Goal: Task Accomplishment & Management: Use online tool/utility

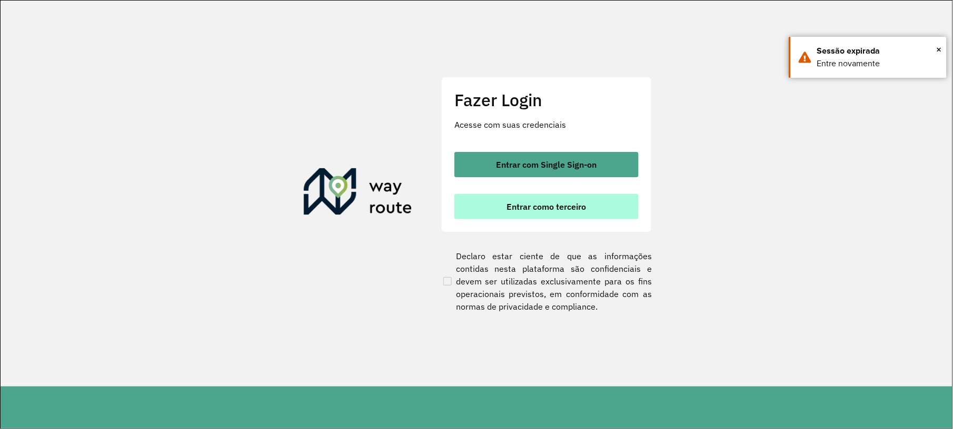
click at [558, 213] on button "Entrar como terceiro" at bounding box center [546, 206] width 184 height 25
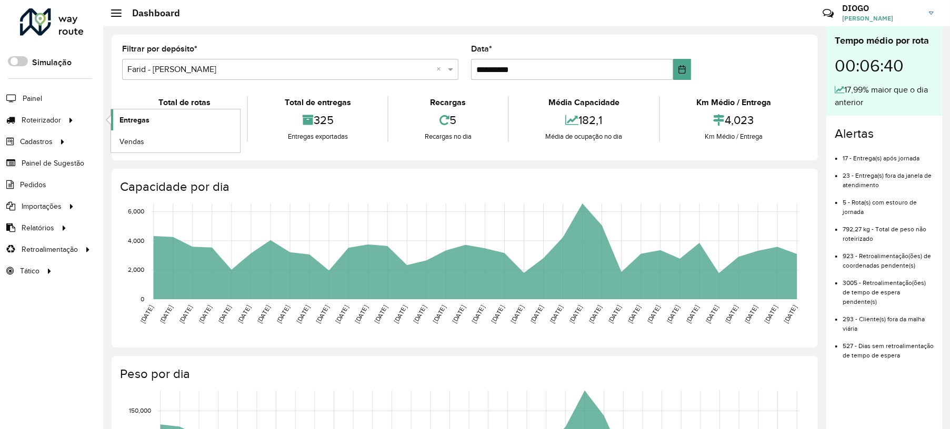
click at [142, 124] on span "Entregas" at bounding box center [134, 120] width 30 height 11
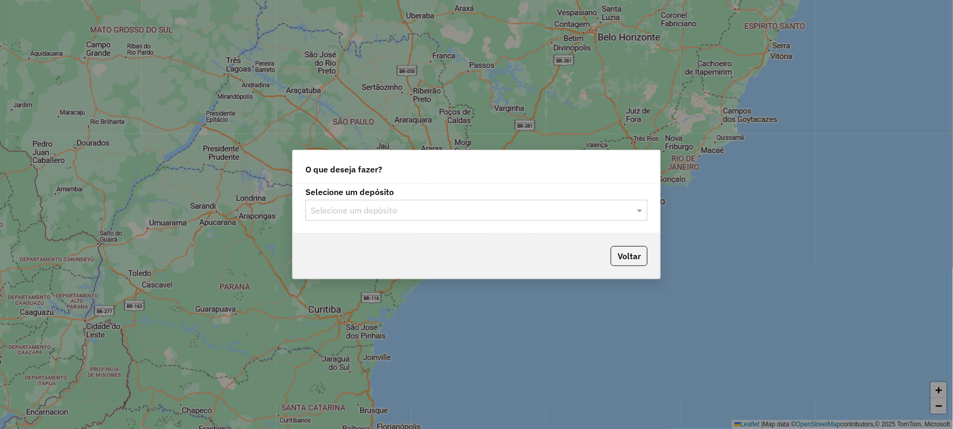
click at [476, 208] on input "text" at bounding box center [465, 211] width 310 height 13
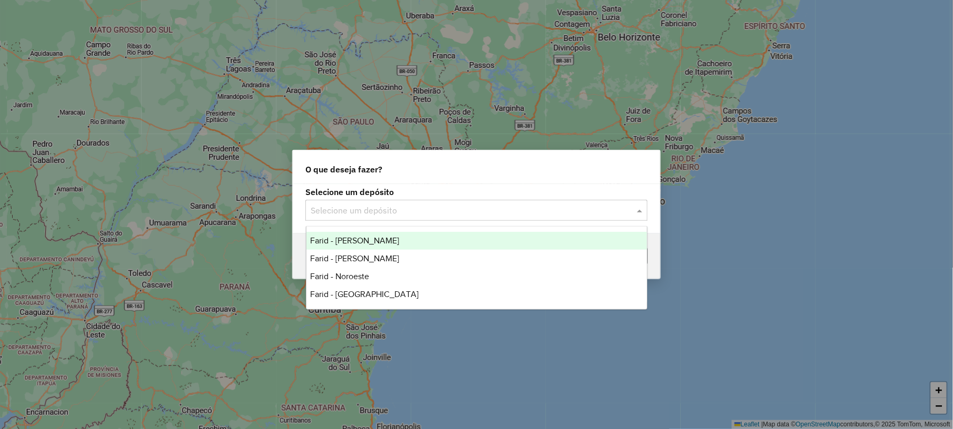
click at [382, 236] on span "Farid - [PERSON_NAME]" at bounding box center [354, 240] width 89 height 9
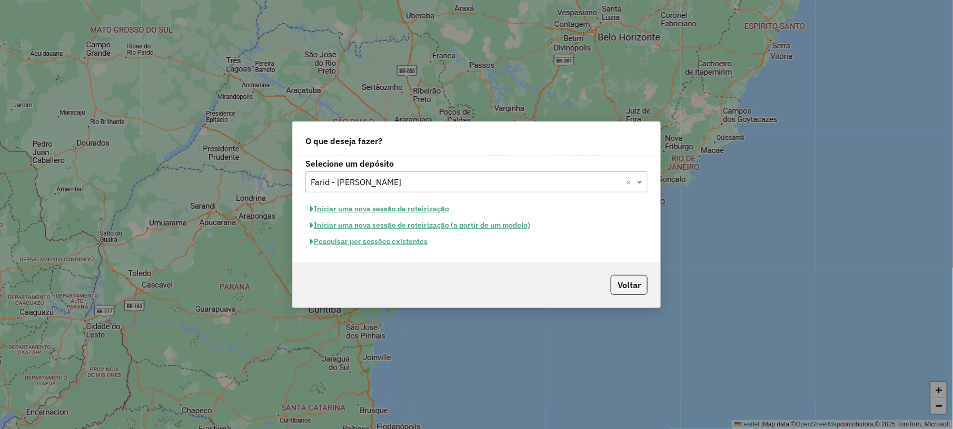
click at [354, 243] on button "Pesquisar por sessões existentes" at bounding box center [368, 242] width 127 height 16
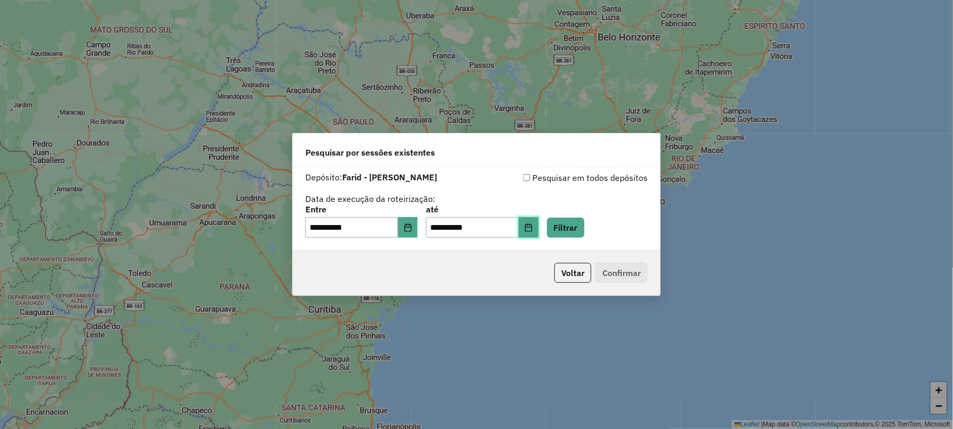
click at [533, 226] on icon "Choose Date" at bounding box center [528, 228] width 8 height 8
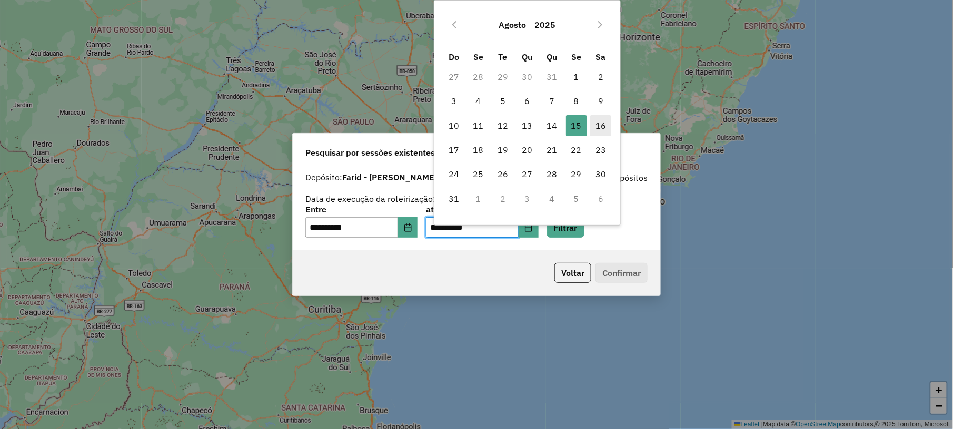
click at [605, 123] on span "16" at bounding box center [600, 125] width 21 height 21
type input "**********"
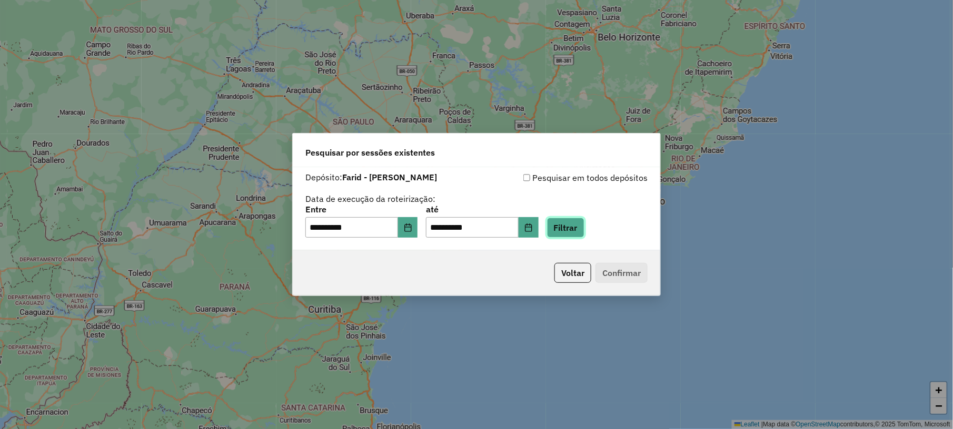
click at [577, 236] on button "Filtrar" at bounding box center [565, 228] width 37 height 20
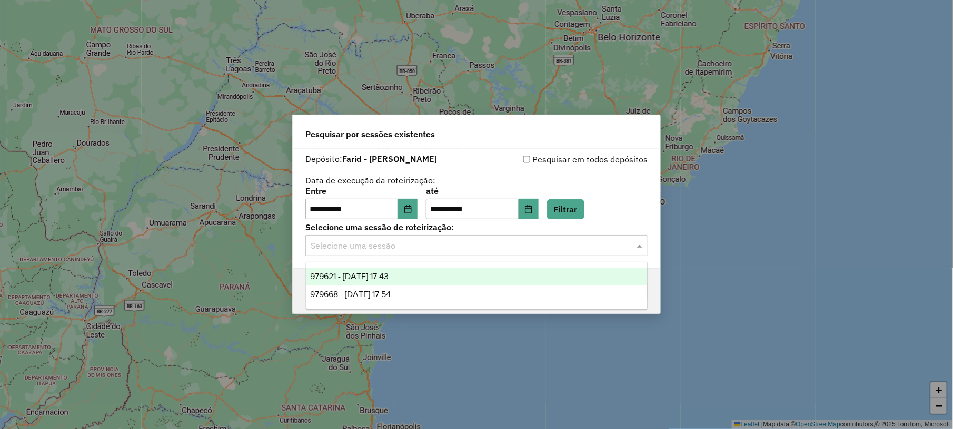
click at [399, 247] on input "text" at bounding box center [465, 246] width 310 height 13
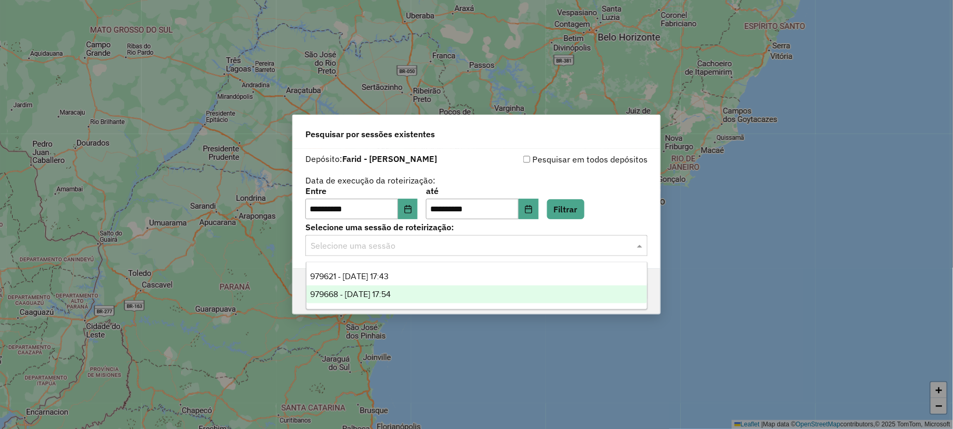
click at [348, 301] on div "979668 - [DATE] 17:54" at bounding box center [476, 295] width 340 height 18
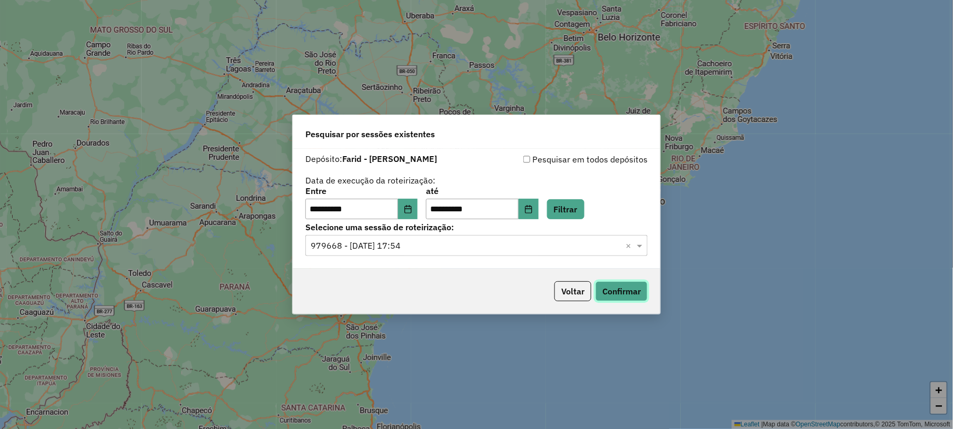
click at [624, 292] on button "Confirmar" at bounding box center [621, 292] width 52 height 20
click at [537, 209] on button "Choose Date" at bounding box center [528, 209] width 20 height 21
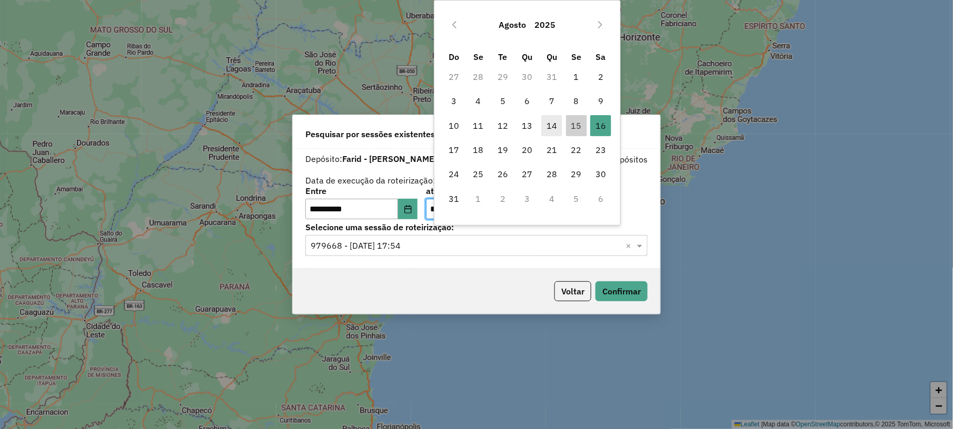
click at [559, 127] on span "14" at bounding box center [551, 125] width 21 height 21
type input "**********"
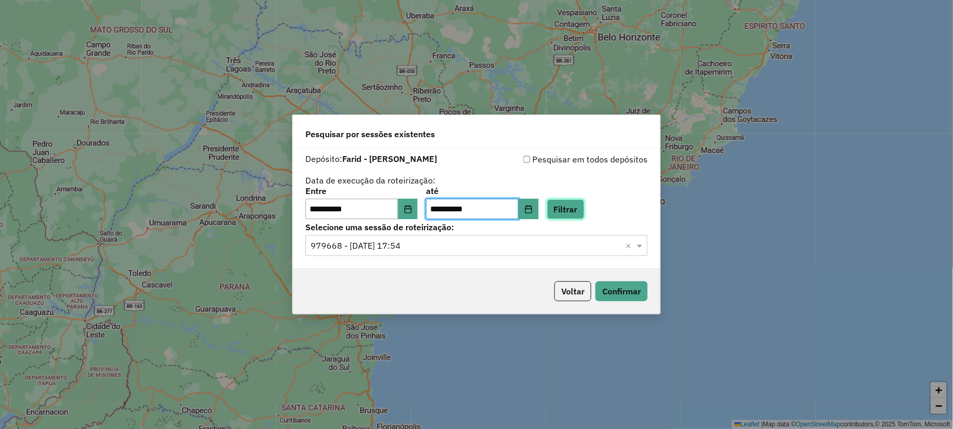
click at [577, 203] on button "Filtrar" at bounding box center [565, 209] width 37 height 20
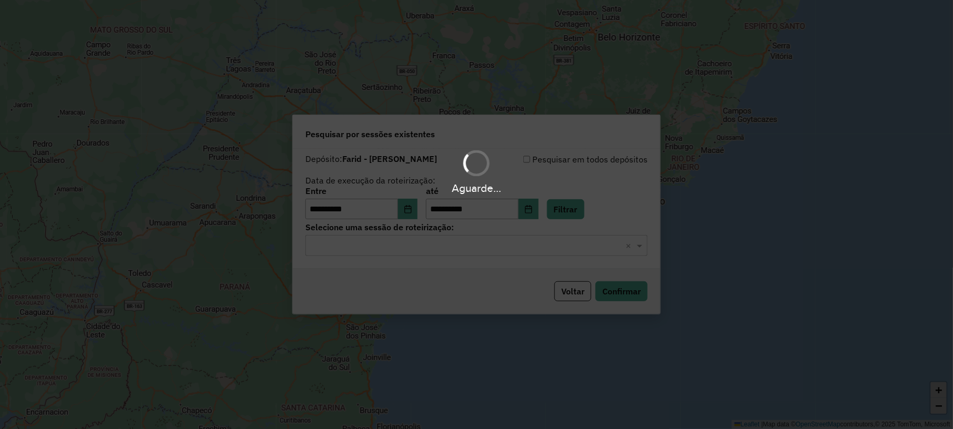
click at [430, 244] on div "Aguarde..." at bounding box center [476, 214] width 953 height 429
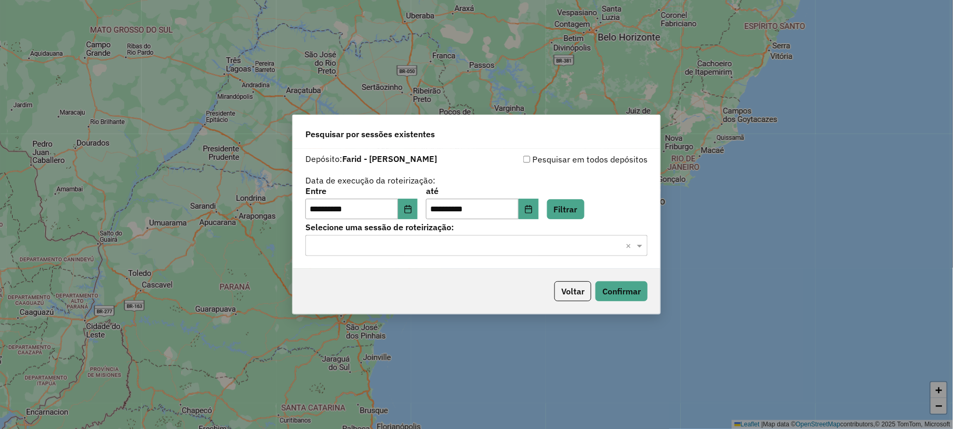
click at [417, 250] on input "text" at bounding box center [465, 246] width 310 height 13
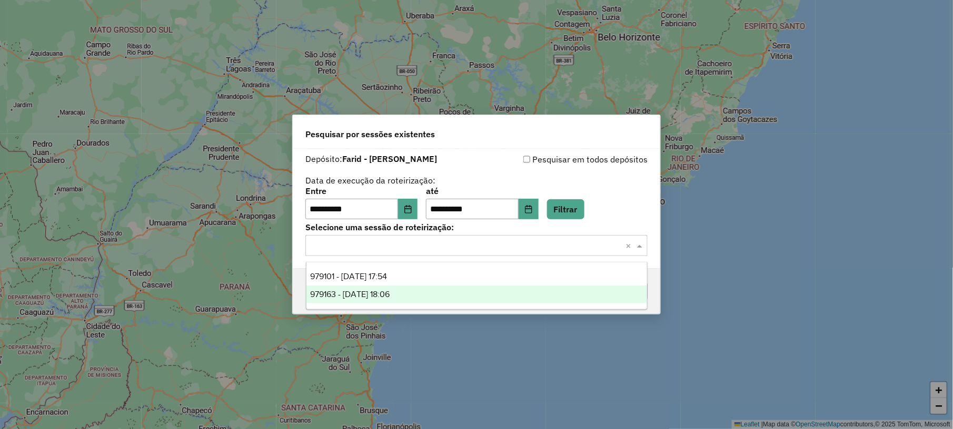
click at [383, 294] on span "979163 - [DATE] 18:06" at bounding box center [349, 294] width 79 height 9
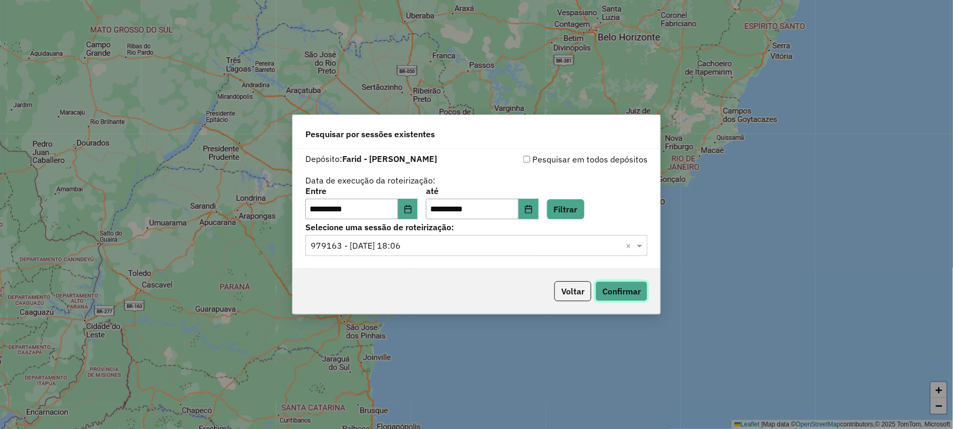
click at [621, 292] on button "Confirmar" at bounding box center [621, 292] width 52 height 20
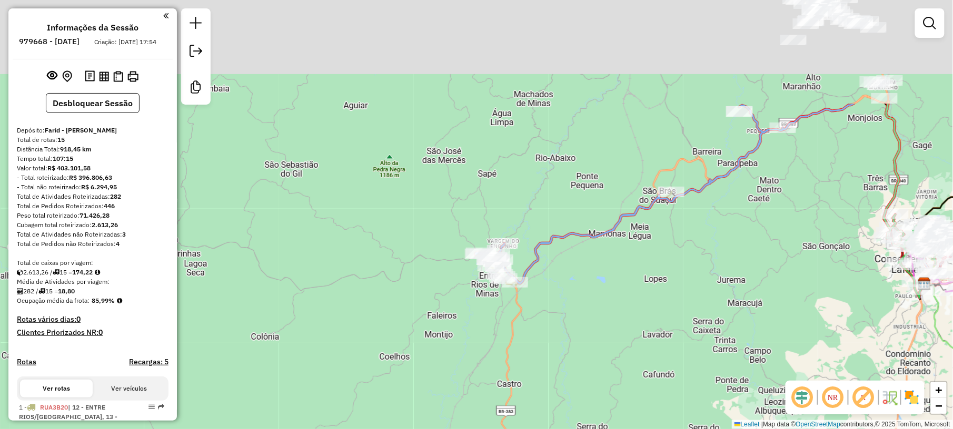
drag, startPoint x: 555, startPoint y: 64, endPoint x: 550, endPoint y: 212, distance: 147.9
click at [550, 212] on div "Janela de atendimento Grade de atendimento Capacidade Transportadoras Veículos …" at bounding box center [476, 214] width 953 height 429
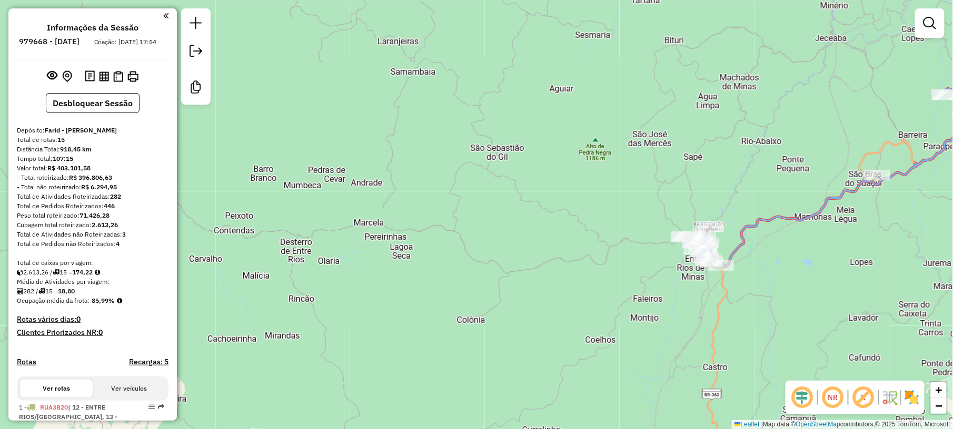
drag, startPoint x: 481, startPoint y: 100, endPoint x: 687, endPoint y: 82, distance: 206.5
click at [687, 82] on div "Janela de atendimento Grade de atendimento Capacidade Transportadoras Veículos …" at bounding box center [476, 214] width 953 height 429
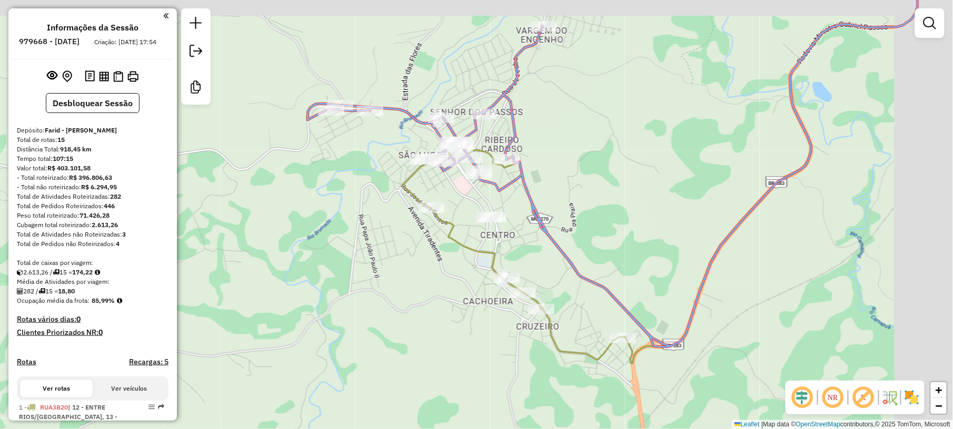
drag, startPoint x: 741, startPoint y: 129, endPoint x: 640, endPoint y: 171, distance: 109.7
click at [640, 171] on div "Janela de atendimento Grade de atendimento Capacidade Transportadoras Veículos …" at bounding box center [476, 214] width 953 height 429
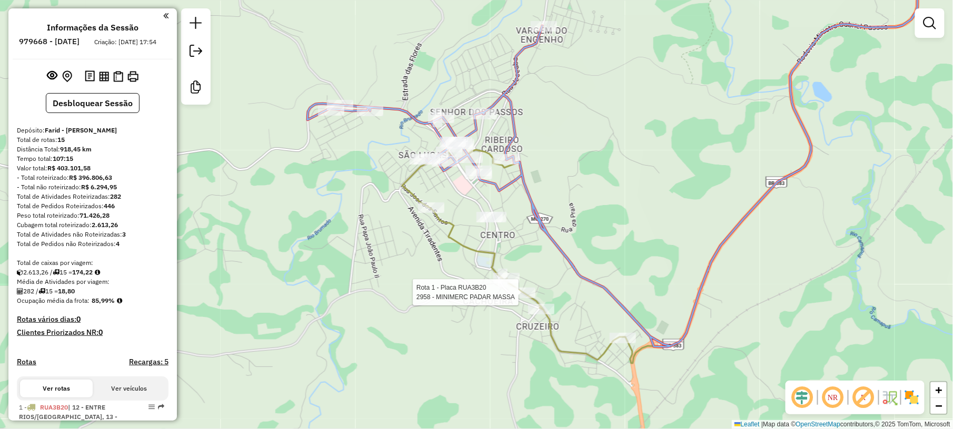
click at [520, 298] on div at bounding box center [522, 293] width 26 height 11
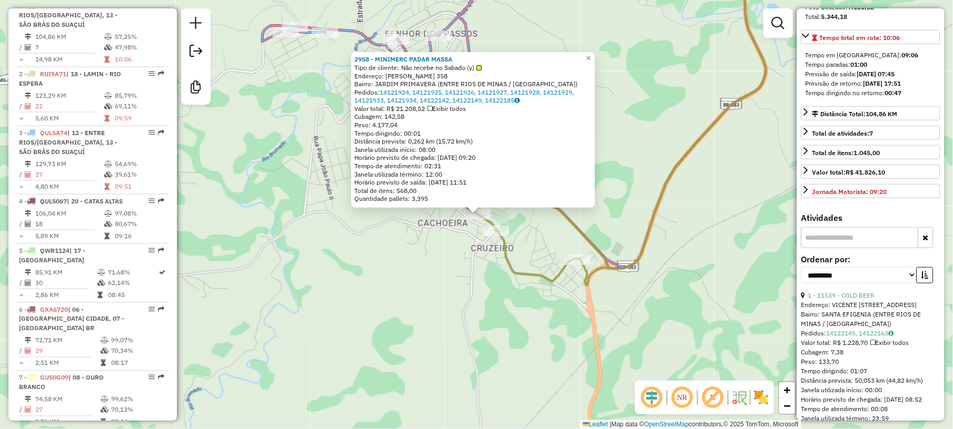
scroll to position [211, 0]
click at [861, 282] on select "**********" at bounding box center [859, 274] width 116 height 16
select select "*********"
click at [801, 277] on select "**********" at bounding box center [859, 274] width 116 height 16
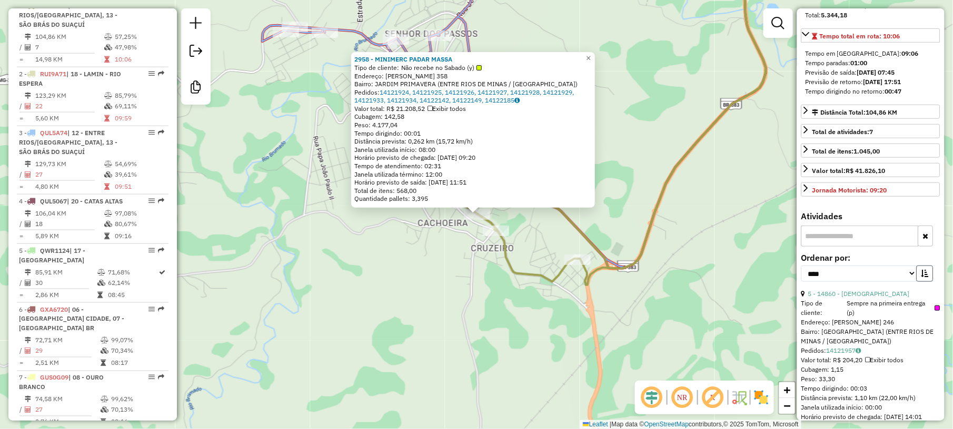
click at [925, 277] on icon "button" at bounding box center [924, 273] width 7 height 7
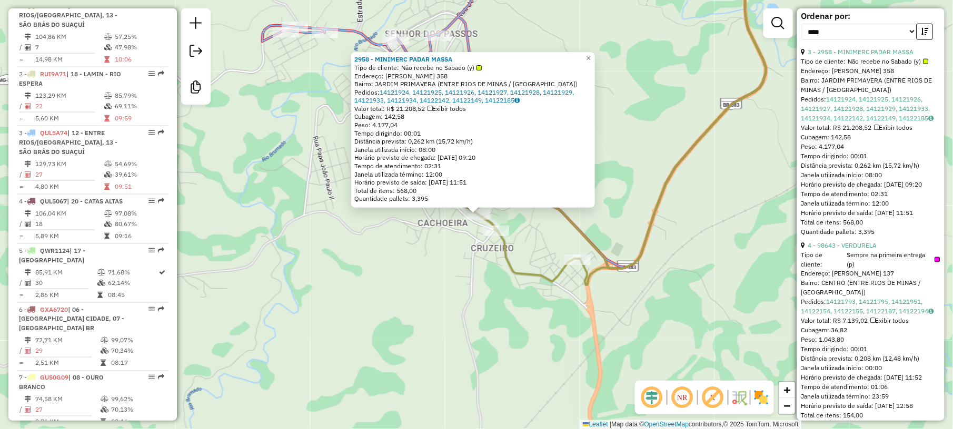
scroll to position [491, 0]
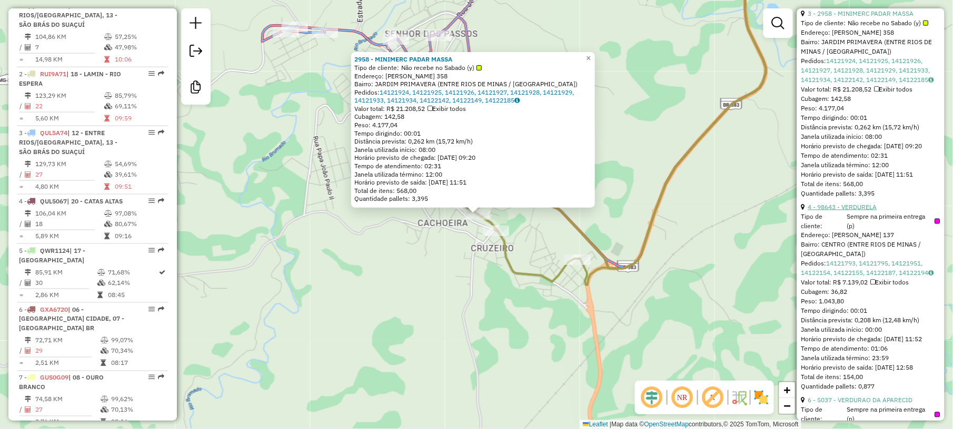
click at [858, 211] on link "4 - 98643 - VERDURELA" at bounding box center [842, 207] width 69 height 8
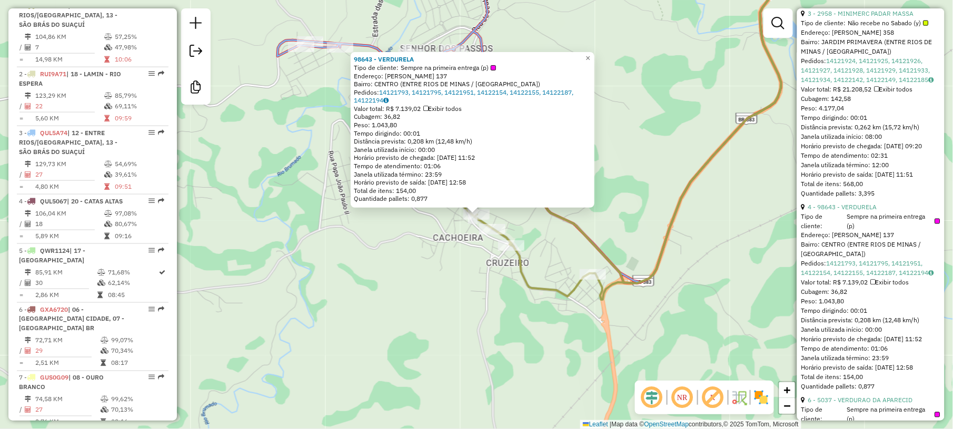
click at [557, 327] on div "98643 - VERDURELA Tipo de cliente: Sempre na primeira entrega (p) Endereço: CEL…" at bounding box center [476, 214] width 953 height 429
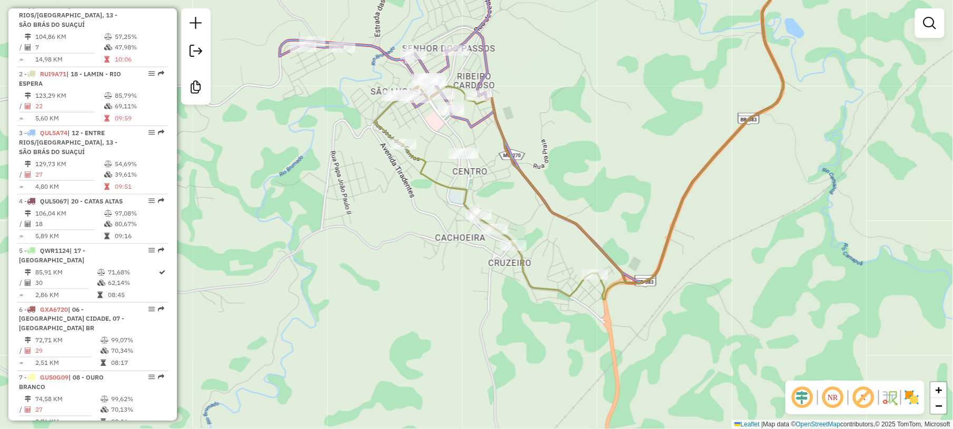
drag, startPoint x: 580, startPoint y: 97, endPoint x: 652, endPoint y: 211, distance: 134.3
click at [652, 211] on div "Janela de atendimento Grade de atendimento Capacidade Transportadoras Veículos …" at bounding box center [476, 214] width 953 height 429
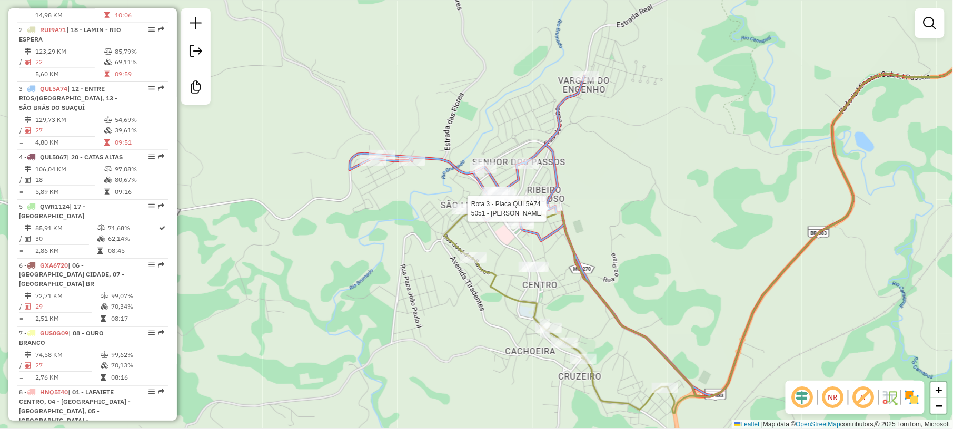
select select "*********"
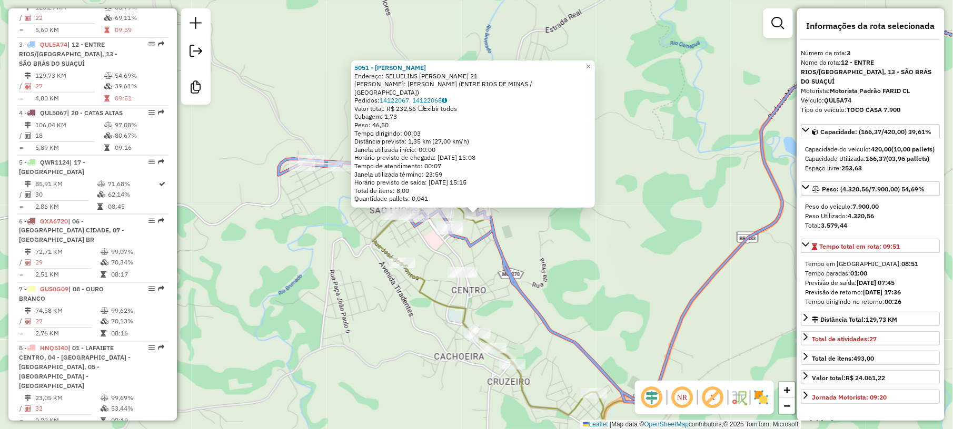
scroll to position [529, 0]
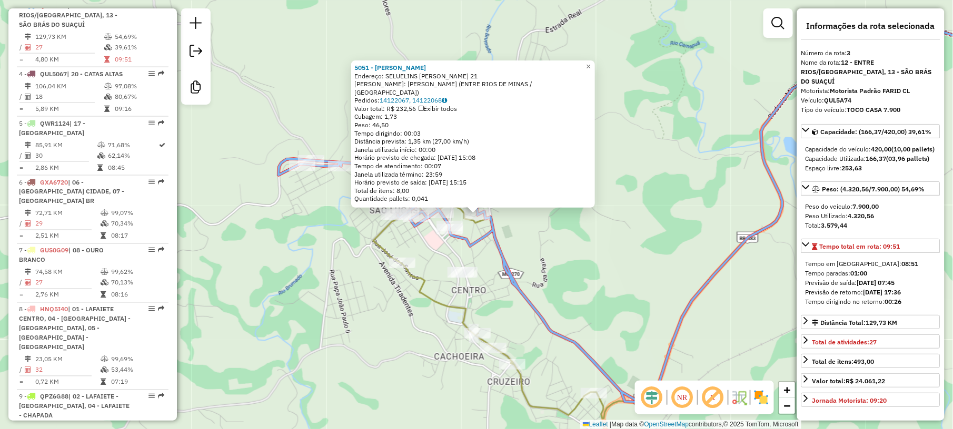
click at [603, 251] on div "5051 - VICENTE Endereço: SELUELINS ESBERIA RIBEIRO 21 Bairro: RIBEIRO CARDOSO (…" at bounding box center [476, 214] width 953 height 429
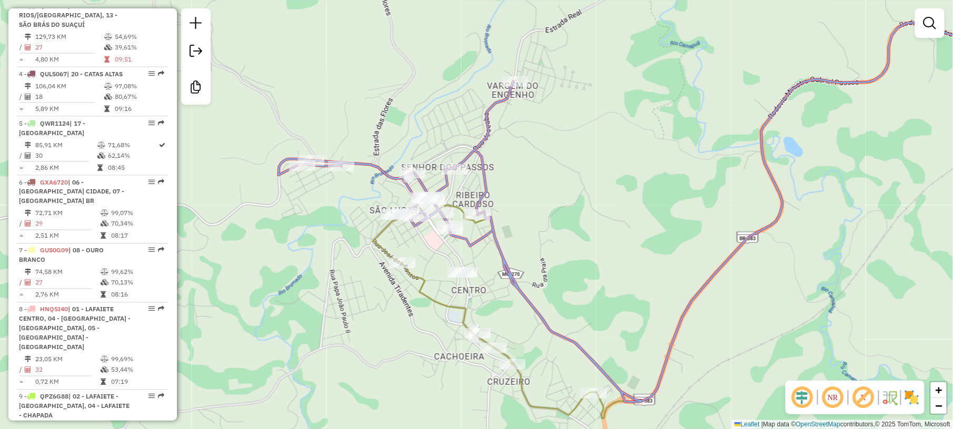
click at [497, 104] on icon at bounding box center [663, 204] width 770 height 398
select select "*********"
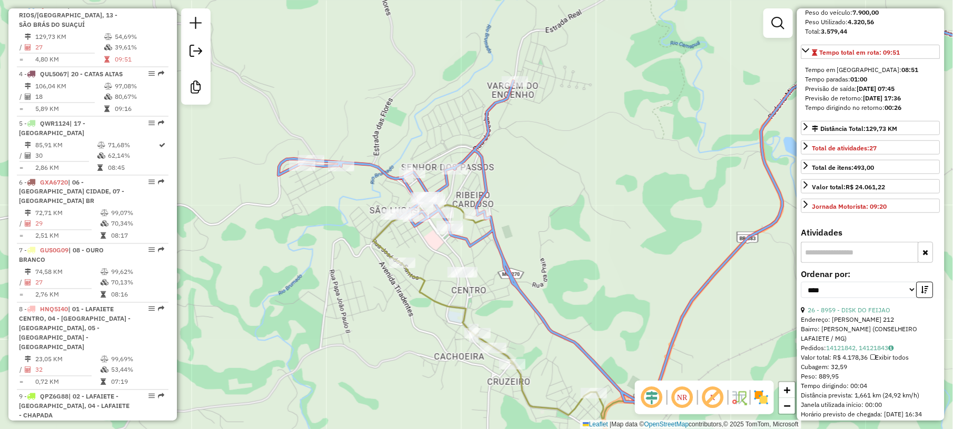
scroll to position [211, 0]
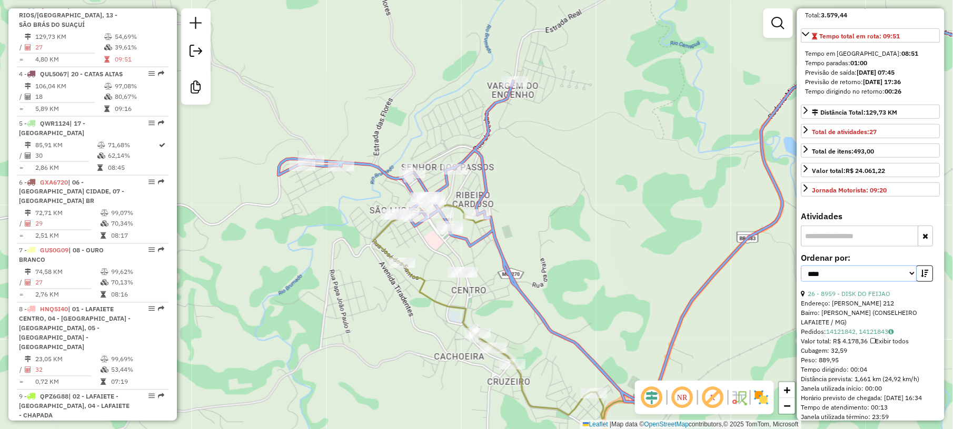
click at [857, 282] on select "**********" at bounding box center [859, 274] width 116 height 16
click at [838, 298] on link "26 - 8959 - DISK DO FEIJAO" at bounding box center [849, 294] width 83 height 8
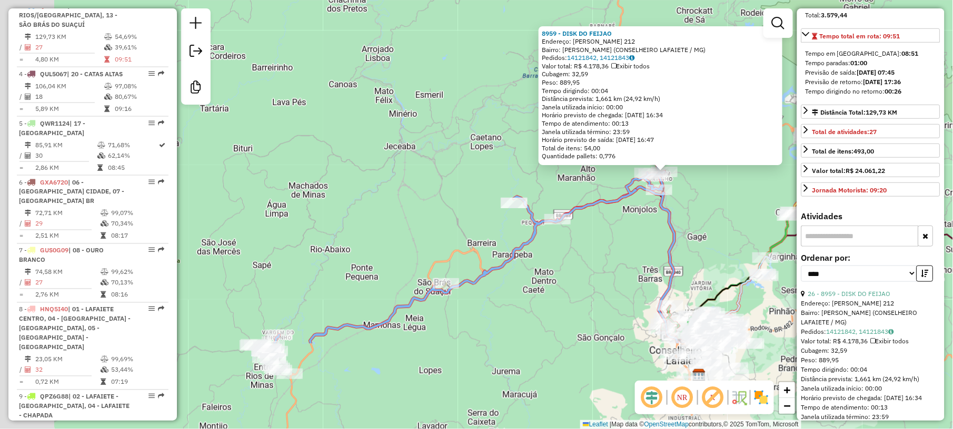
drag, startPoint x: 541, startPoint y: 362, endPoint x: 653, endPoint y: 163, distance: 228.8
click at [652, 166] on div "8959 - DISK DO FEIJAO Endereço: LICINIO DULTRA 212 Bairro: JOAQUIM MURTINHO (CO…" at bounding box center [476, 214] width 953 height 429
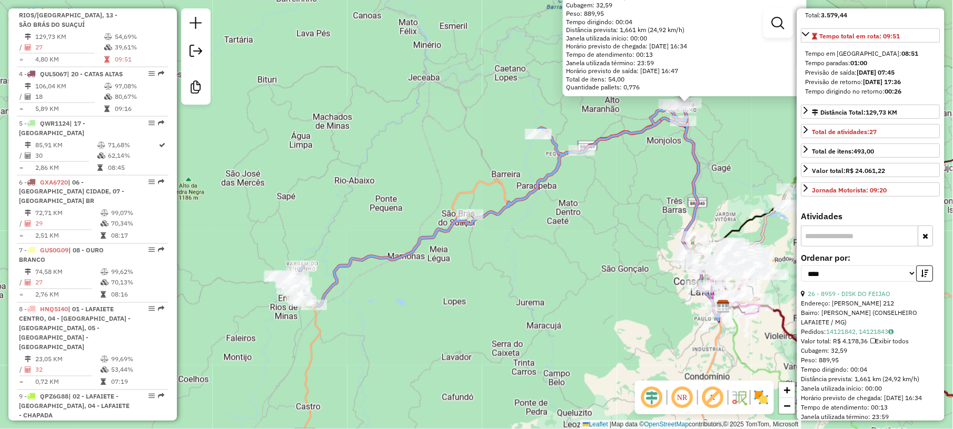
click at [725, 145] on div "8959 - DISK DO FEIJAO Endereço: LICINIO DULTRA 212 Bairro: JOAQUIM MURTINHO (CO…" at bounding box center [476, 214] width 953 height 429
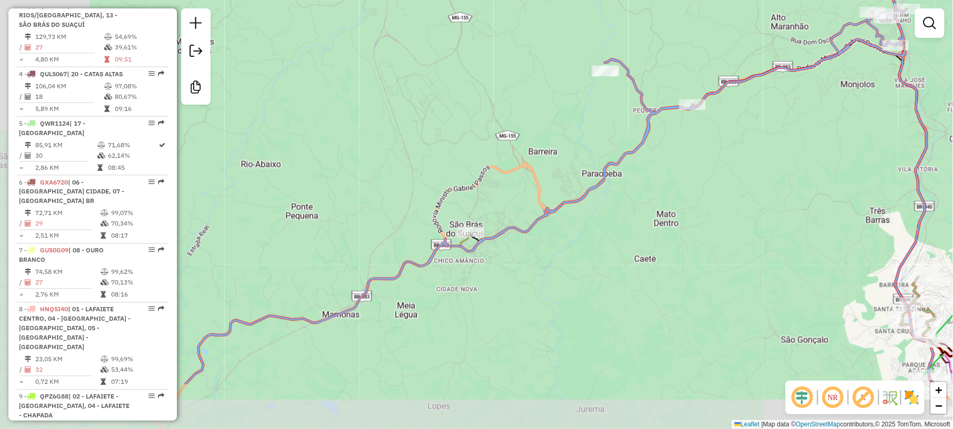
drag, startPoint x: 574, startPoint y: 252, endPoint x: 785, endPoint y: 163, distance: 229.5
click at [785, 163] on div "Janela de atendimento Grade de atendimento Capacidade Transportadoras Veículos …" at bounding box center [476, 214] width 953 height 429
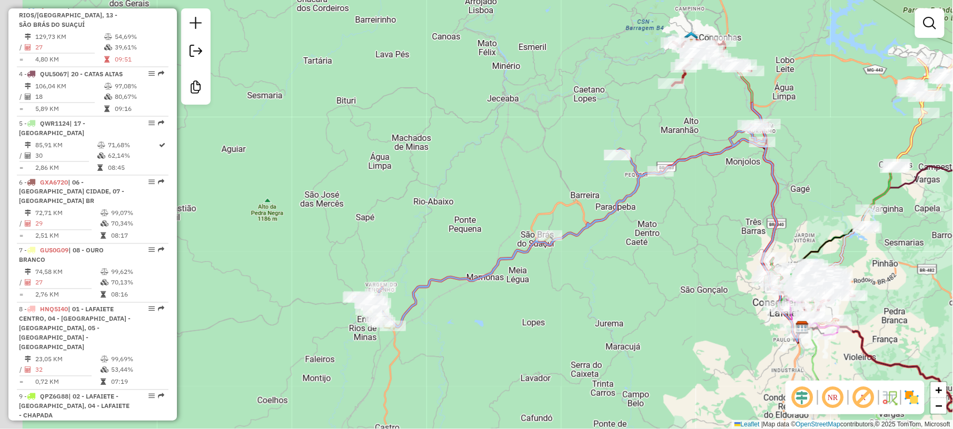
drag, startPoint x: 464, startPoint y: 323, endPoint x: 527, endPoint y: 304, distance: 66.1
click at [527, 304] on div "Janela de atendimento Grade de atendimento Capacidade Transportadoras Veículos …" at bounding box center [476, 214] width 953 height 429
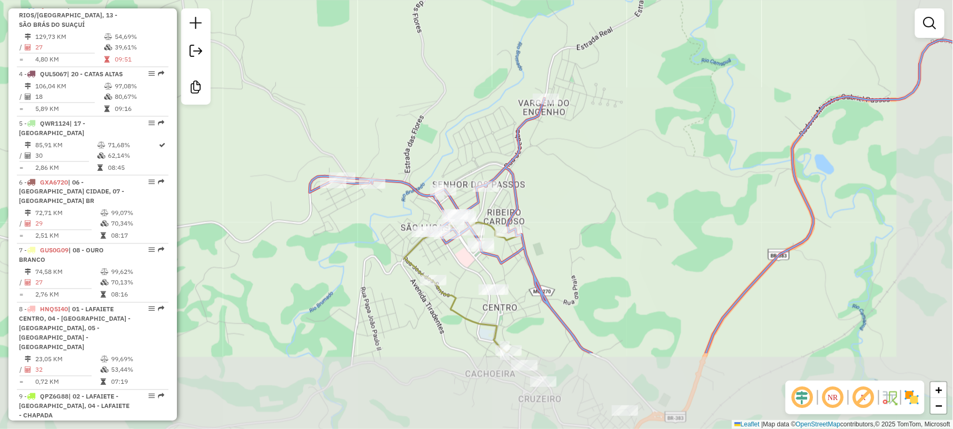
drag, startPoint x: 670, startPoint y: 334, endPoint x: 609, endPoint y: 209, distance: 138.9
click at [610, 213] on div "Janela de atendimento Grade de atendimento Capacidade Transportadoras Veículos …" at bounding box center [476, 214] width 953 height 429
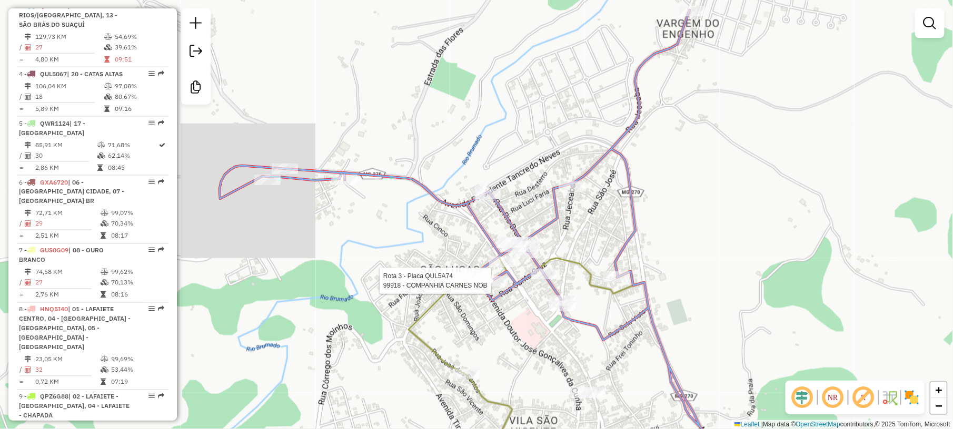
select select "*********"
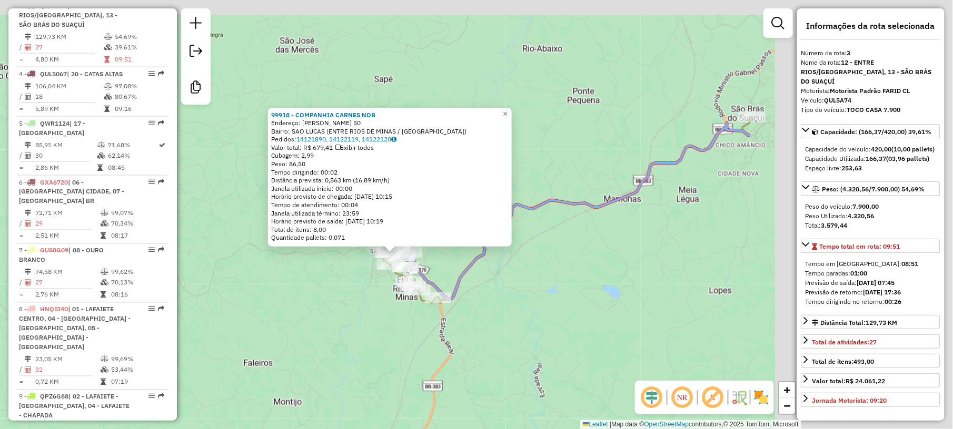
drag, startPoint x: 742, startPoint y: 217, endPoint x: 404, endPoint y: 276, distance: 343.0
click at [409, 272] on div "99918 - COMPANHIA CARNES NOB Endereço: PEDRO DOMINGUES 50 Bairro: SAO LUCAS (EN…" at bounding box center [476, 214] width 953 height 429
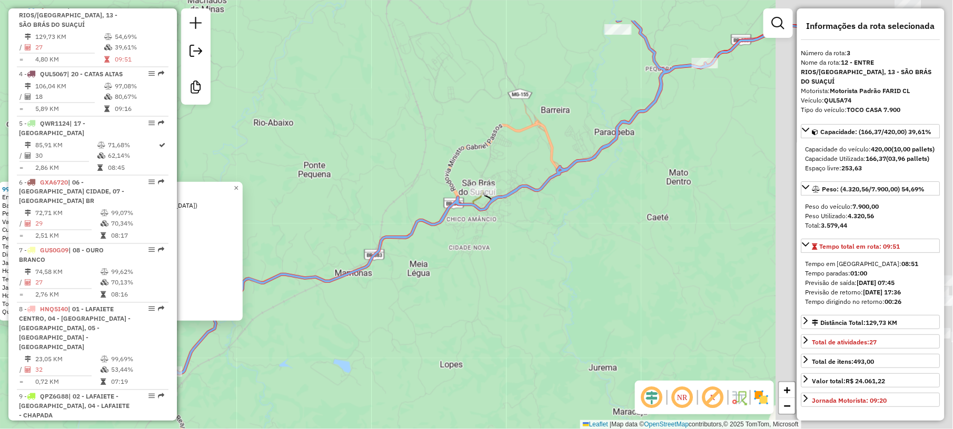
drag, startPoint x: 778, startPoint y: 165, endPoint x: 495, endPoint y: 281, distance: 305.6
click at [448, 281] on div "99918 - COMPANHIA CARNES NOB Endereço: PEDRO DOMINGUES 50 Bairro: SAO LUCAS (EN…" at bounding box center [476, 214] width 953 height 429
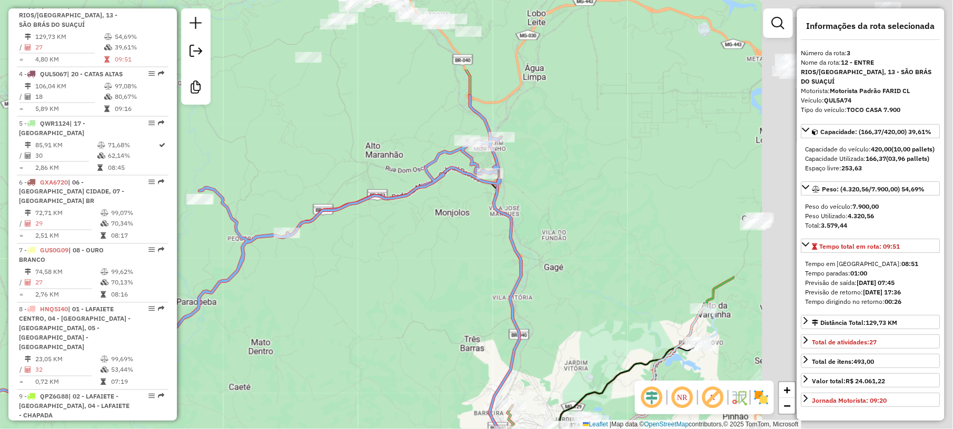
drag, startPoint x: 622, startPoint y: 174, endPoint x: 370, endPoint y: 269, distance: 269.2
click at [370, 269] on div "99918 - COMPANHIA CARNES NOB Endereço: PEDRO DOMINGUES 50 Bairro: SAO LUCAS (EN…" at bounding box center [476, 214] width 953 height 429
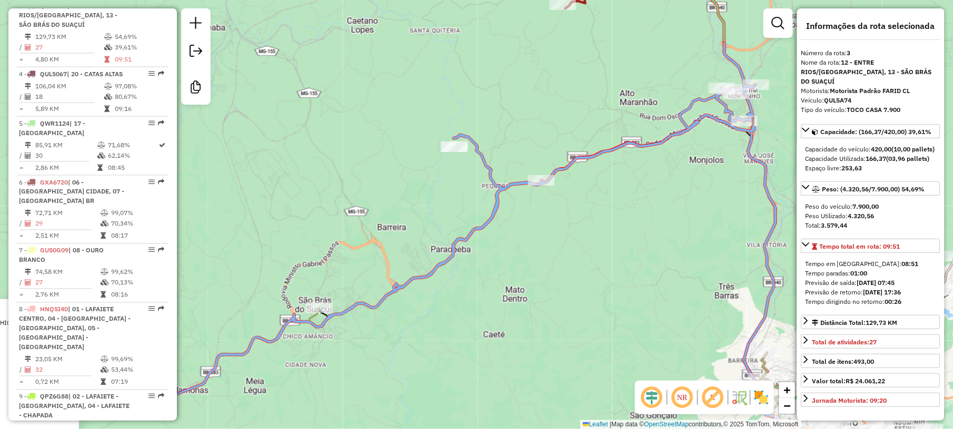
drag, startPoint x: 415, startPoint y: 215, endPoint x: 672, endPoint y: 161, distance: 261.8
click at [672, 161] on div "99918 - COMPANHIA CARNES NOB Endereço: PEDRO DOMINGUES 50 Bairro: SAO LUCAS (EN…" at bounding box center [476, 214] width 953 height 429
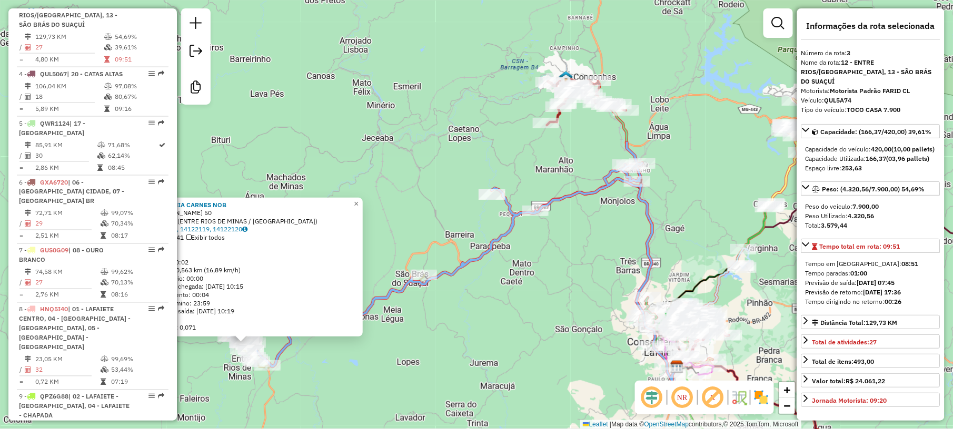
click at [420, 331] on div "99918 - COMPANHIA CARNES NOB Endereço: PEDRO DOMINGUES 50 Bairro: SAO LUCAS (EN…" at bounding box center [476, 214] width 953 height 429
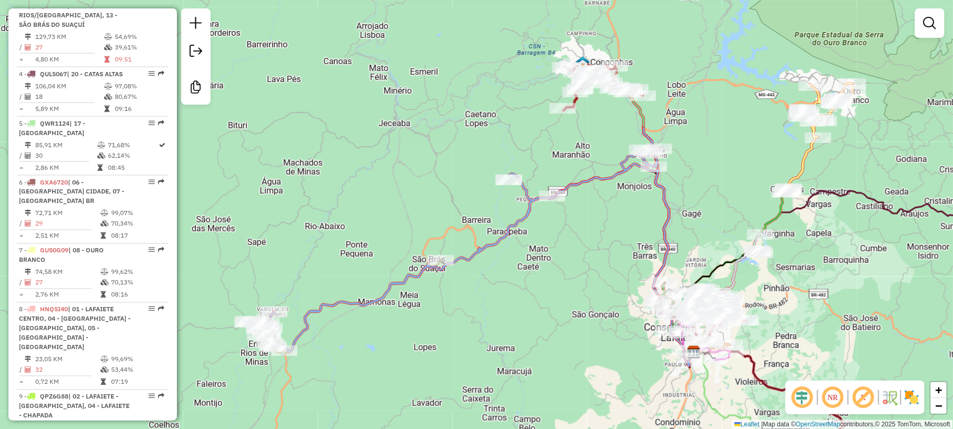
drag, startPoint x: 424, startPoint y: 327, endPoint x: 442, endPoint y: 310, distance: 25.0
click at [442, 310] on div "Janela de atendimento Grade de atendimento Capacidade Transportadoras Veículos …" at bounding box center [476, 214] width 953 height 429
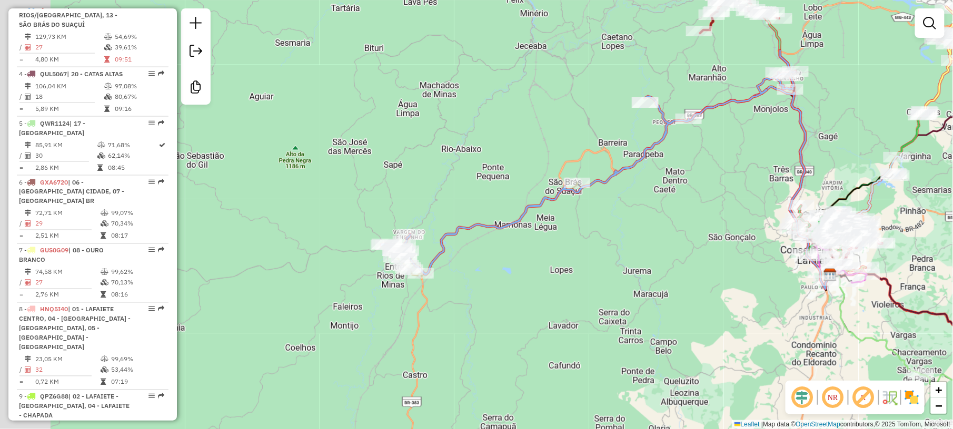
drag, startPoint x: 365, startPoint y: 352, endPoint x: 457, endPoint y: 241, distance: 143.9
click at [531, 256] on div "Janela de atendimento Grade de atendimento Capacidade Transportadoras Veículos …" at bounding box center [476, 214] width 953 height 429
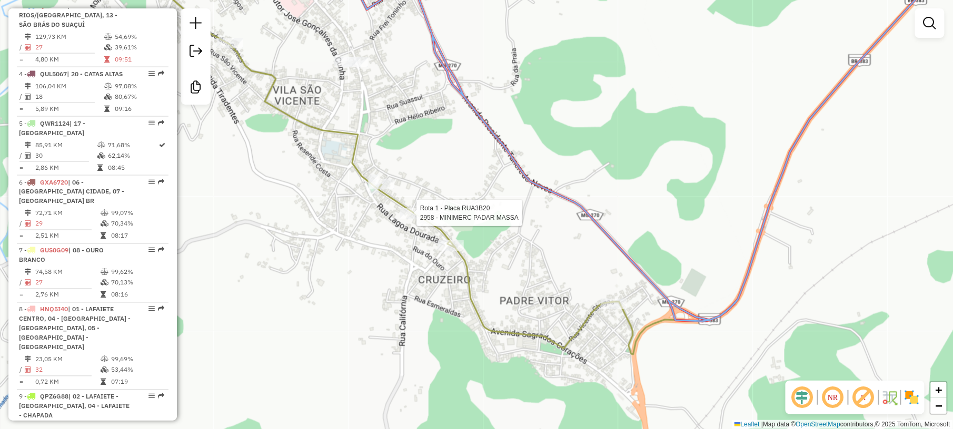
select select "*********"
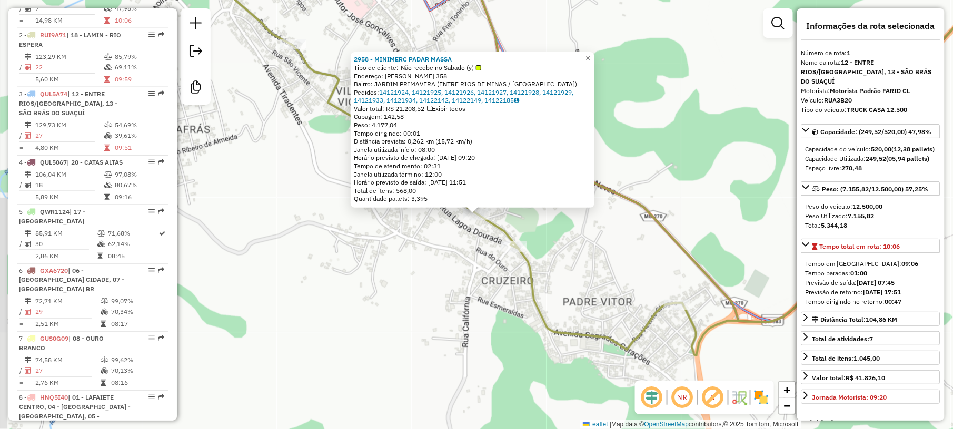
scroll to position [402, 0]
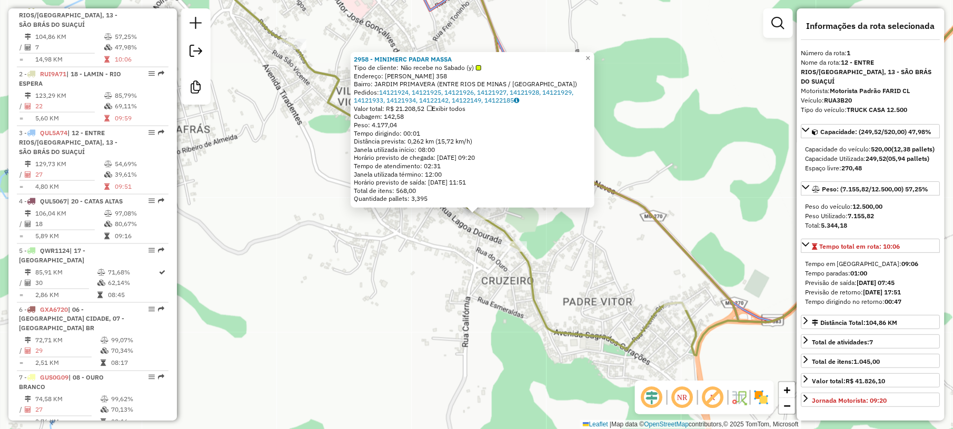
click at [432, 260] on div "2958 - MINIMERC PADAR MASSA Tipo de cliente: Não recebe no Sabado (y) Endereço:…" at bounding box center [476, 214] width 953 height 429
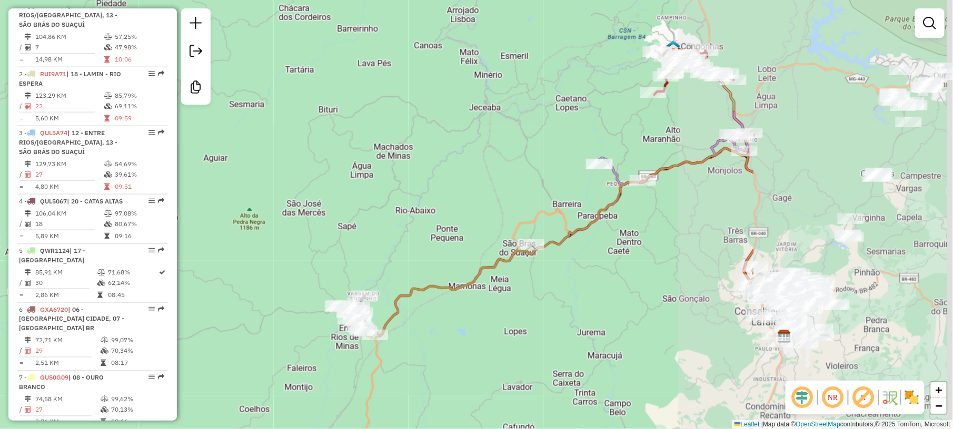
drag, startPoint x: 788, startPoint y: 234, endPoint x: 499, endPoint y: 273, distance: 291.5
click at [504, 283] on div "Janela de atendimento Grade de atendimento Capacidade Transportadoras Veículos …" at bounding box center [476, 214] width 953 height 429
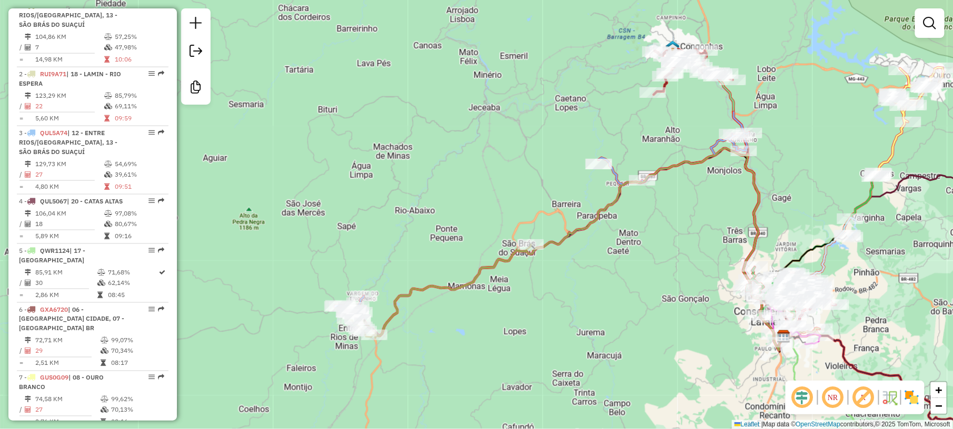
click at [556, 240] on icon at bounding box center [578, 249] width 409 height 203
select select "*********"
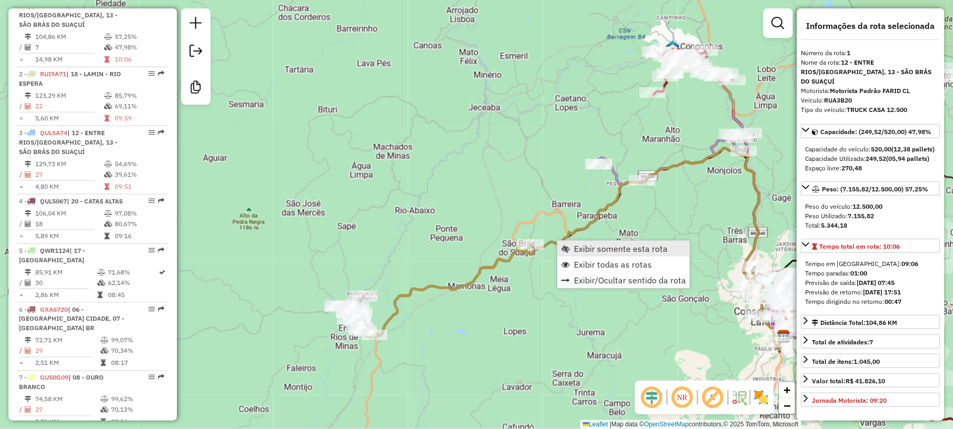
click at [577, 247] on span "Exibir somente esta rota" at bounding box center [621, 249] width 94 height 8
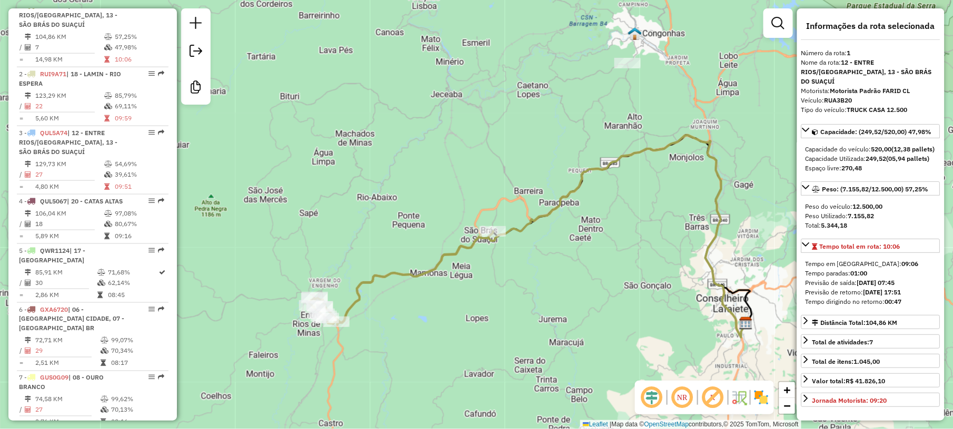
drag, startPoint x: 440, startPoint y: 309, endPoint x: 470, endPoint y: 264, distance: 54.3
click at [466, 306] on div "Janela de atendimento Grade de atendimento Capacidade Transportadoras Veículos …" at bounding box center [476, 214] width 953 height 429
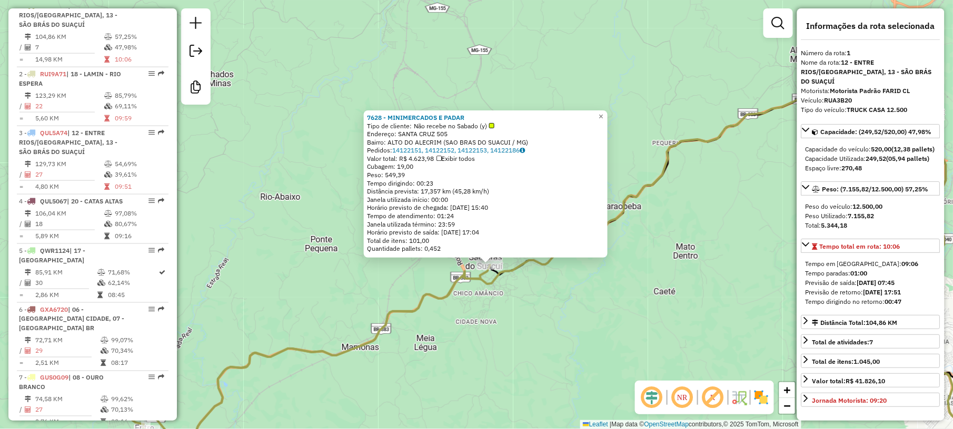
click at [476, 338] on div "7628 - MINIMERCADOS E PADAR Tipo de cliente: Não recebe no Sabado (y) Endereço:…" at bounding box center [476, 214] width 953 height 429
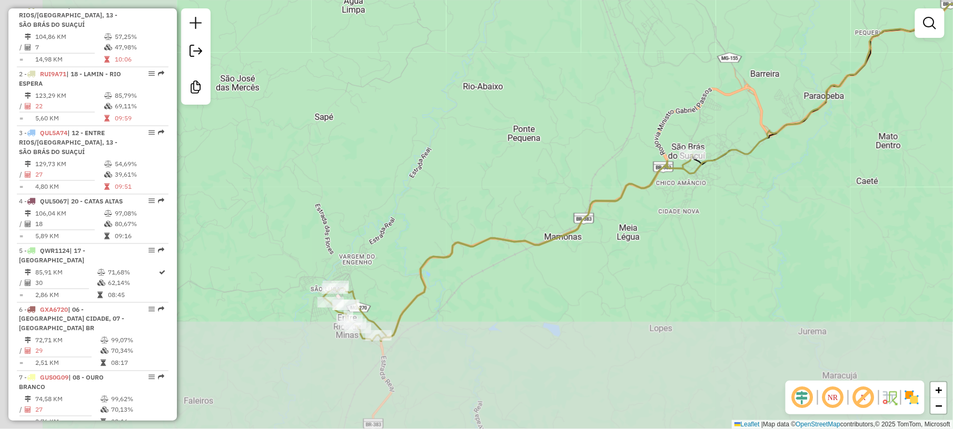
drag, startPoint x: 430, startPoint y: 388, endPoint x: 665, endPoint y: 258, distance: 268.8
click at [659, 262] on div "Janela de atendimento Grade de atendimento Capacidade Transportadoras Veículos …" at bounding box center [476, 214] width 953 height 429
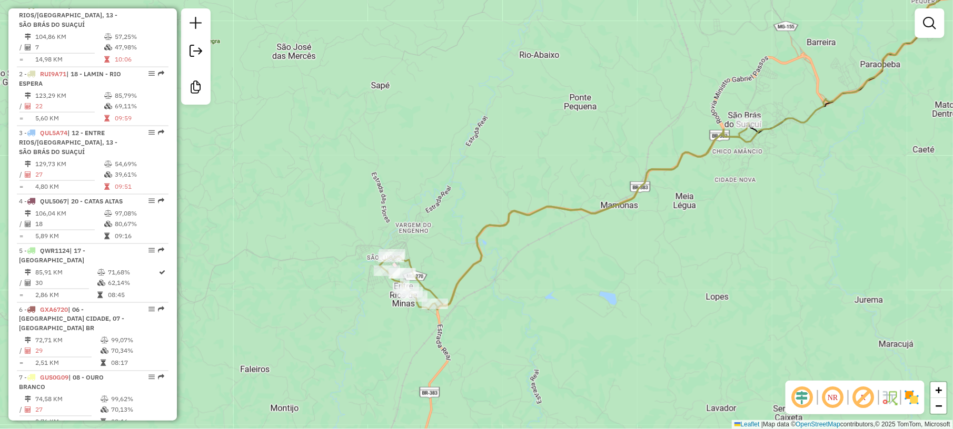
click at [429, 291] on icon at bounding box center [563, 216] width 369 height 186
select select "*********"
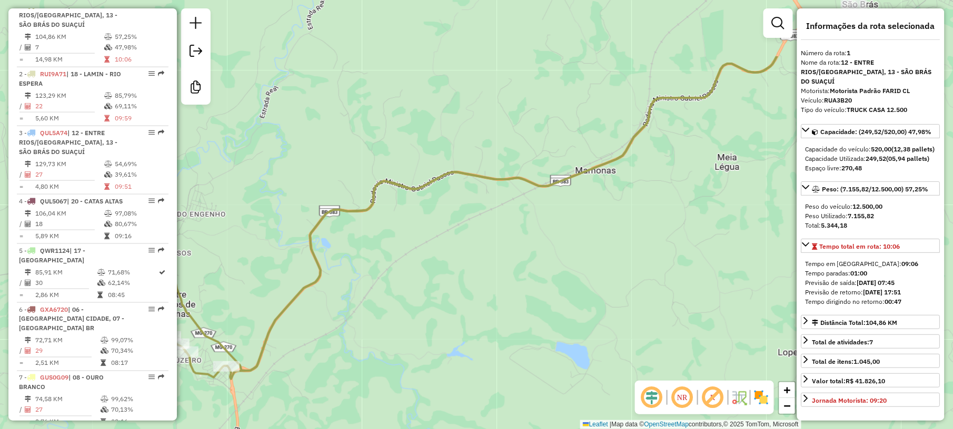
drag, startPoint x: 638, startPoint y: 166, endPoint x: 413, endPoint y: 266, distance: 245.7
click at [413, 266] on div "Janela de atendimento Grade de atendimento Capacidade Transportadoras Veículos …" at bounding box center [476, 214] width 953 height 429
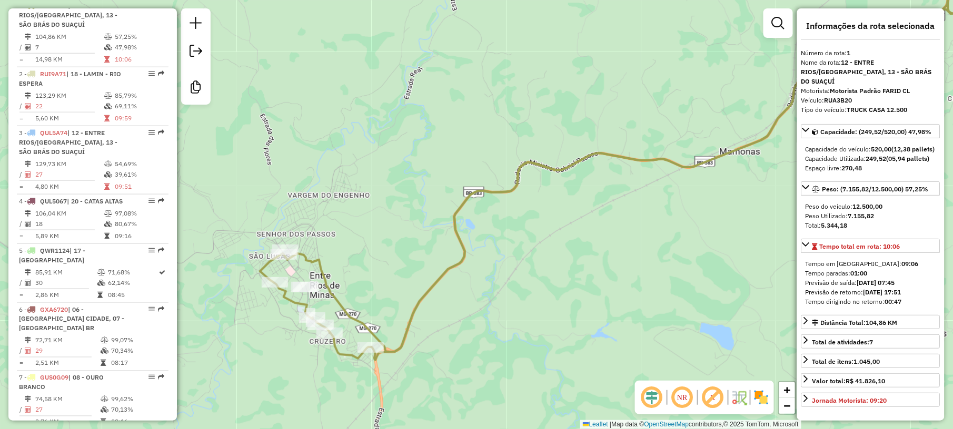
drag, startPoint x: 352, startPoint y: 229, endPoint x: 403, endPoint y: 220, distance: 51.9
click at [403, 220] on div "Janela de atendimento Grade de atendimento Capacidade Transportadoras Veículos …" at bounding box center [476, 214] width 953 height 429
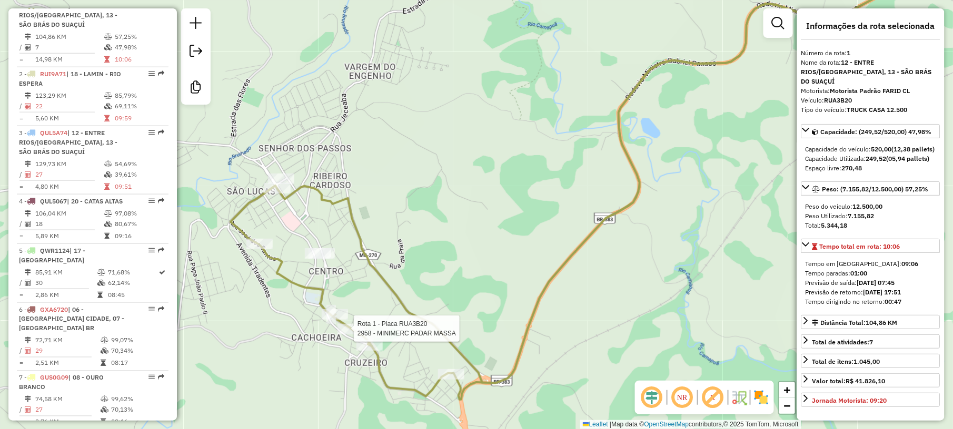
click at [346, 335] on div at bounding box center [350, 329] width 26 height 11
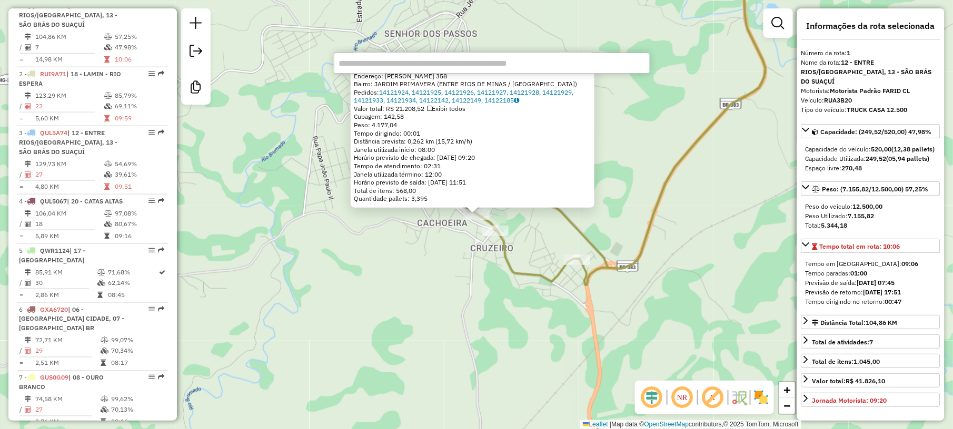
paste input "*****"
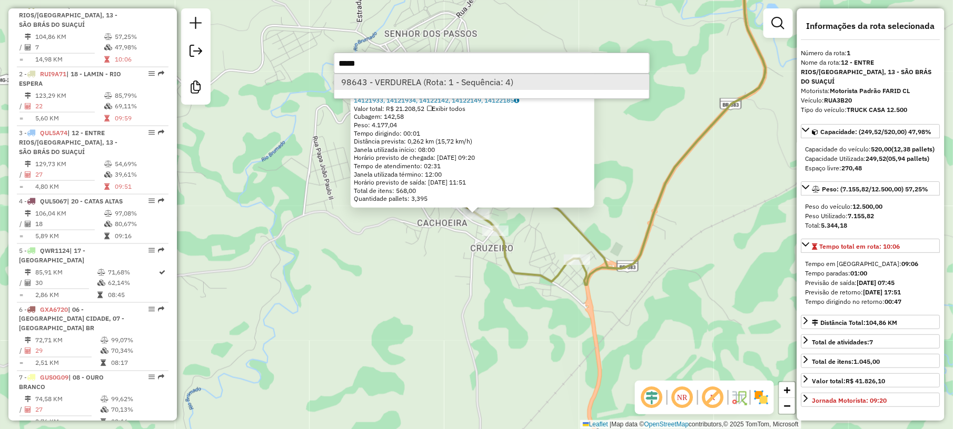
type input "*****"
click at [423, 76] on li "98643 - VERDURELA (Rota: 1 - Sequência: 4)" at bounding box center [491, 82] width 315 height 16
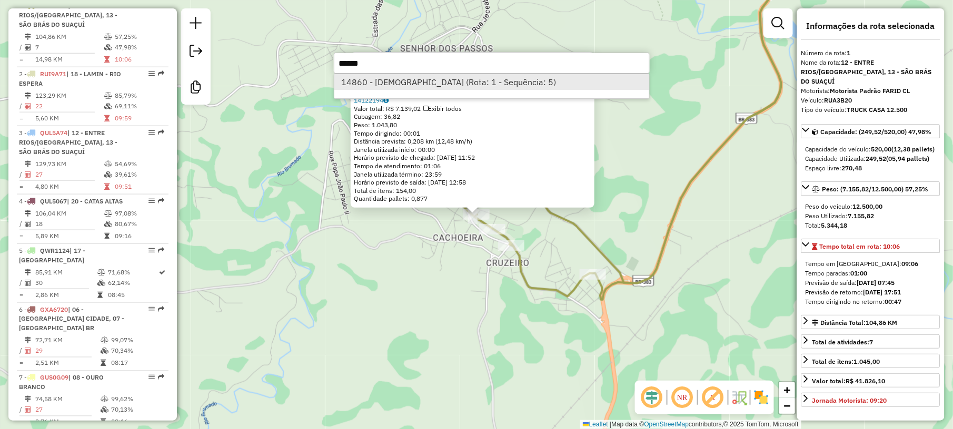
type input "*****"
click at [396, 77] on li "14860 - JESUS (Rota: 1 - Sequência: 5)" at bounding box center [491, 82] width 315 height 16
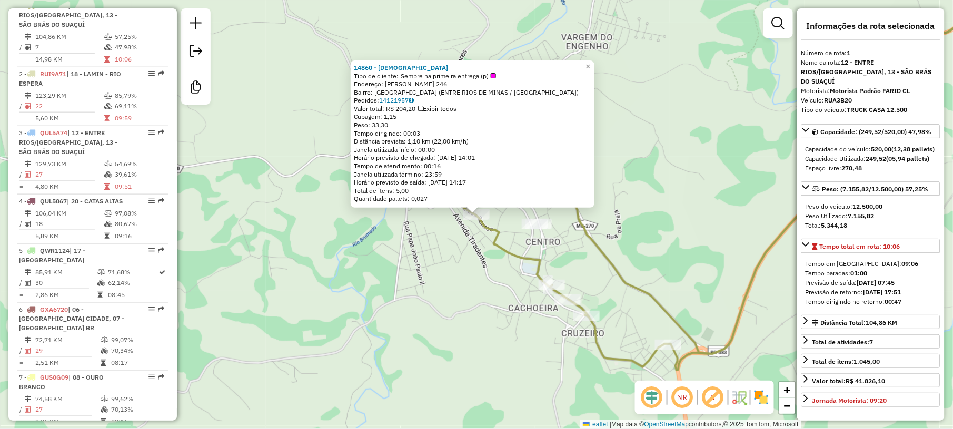
click at [476, 318] on div "14860 - JESUS Tipo de cliente: Sempre na primeira entrega (p) Endereço: JOSE DO…" at bounding box center [476, 214] width 953 height 429
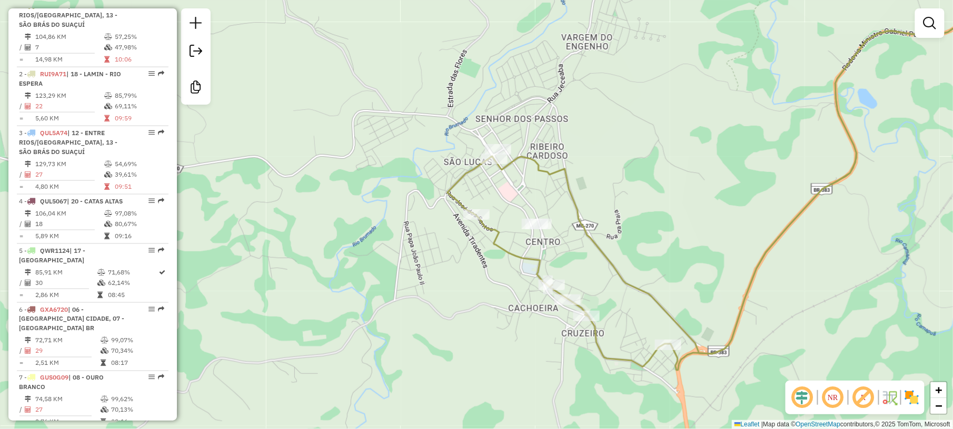
click at [441, 324] on div "Janela de atendimento Grade de atendimento Capacidade Transportadoras Veículos …" at bounding box center [476, 214] width 953 height 429
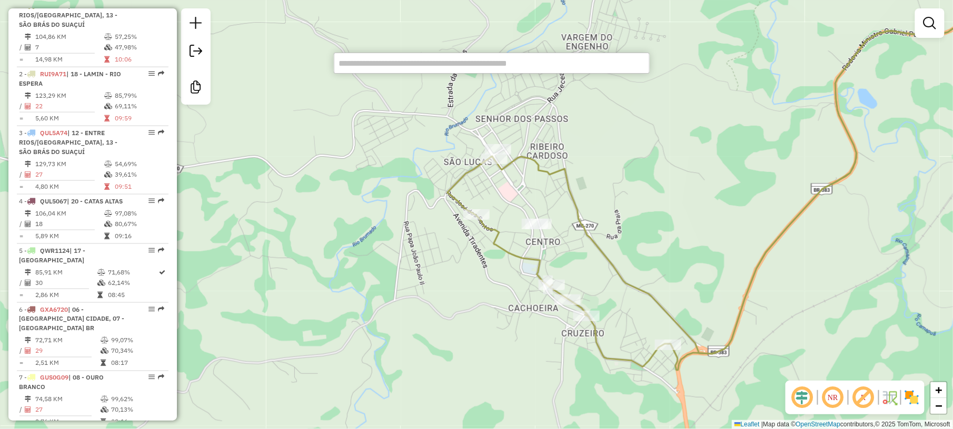
paste input "****"
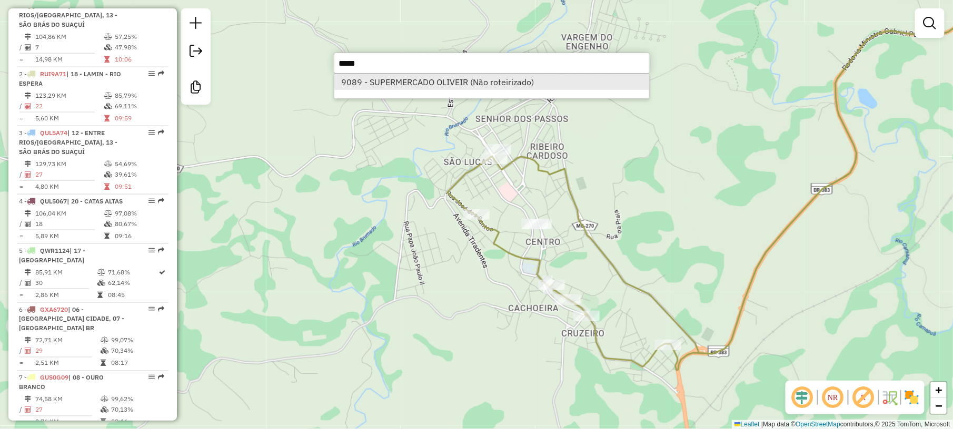
type input "****"
click at [409, 82] on li "9089 - SUPERMERCADO OLIVEIR (Não roteirizado)" at bounding box center [491, 82] width 315 height 16
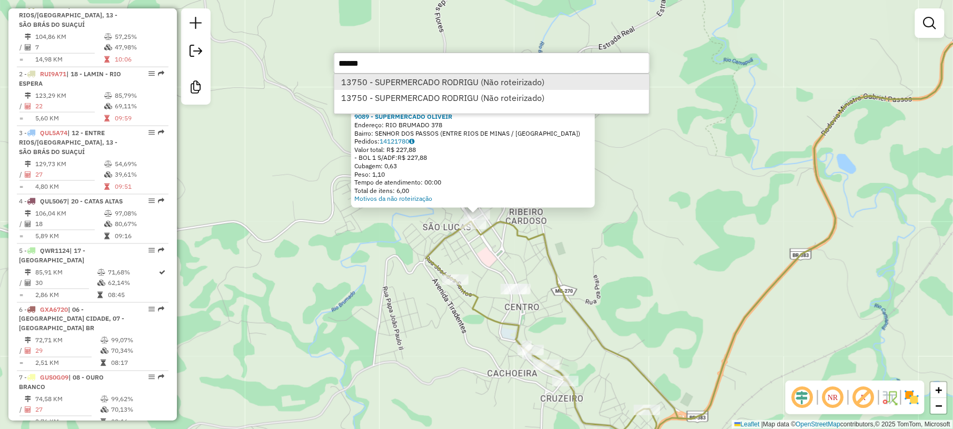
type input "*****"
click at [377, 84] on li "13750 - SUPERMERCADO RODRIGU (Não roteirizado)" at bounding box center [491, 82] width 315 height 16
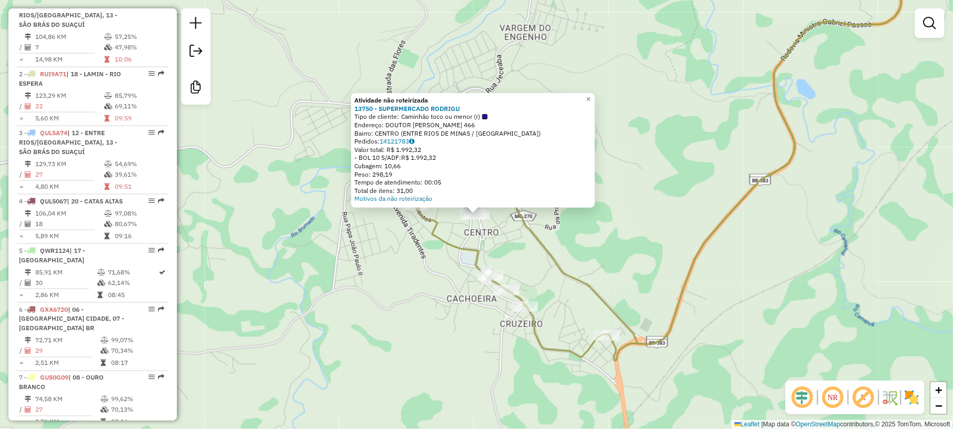
click at [407, 268] on div "Atividade não roteirizada 13750 - SUPERMERCADO RODRIGU Tipo de cliente: Caminhã…" at bounding box center [476, 214] width 953 height 429
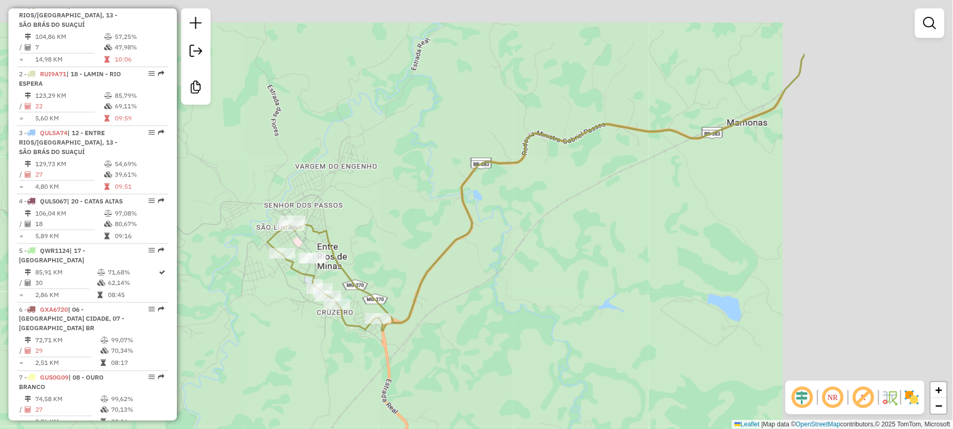
drag, startPoint x: 817, startPoint y: 148, endPoint x: 558, endPoint y: 205, distance: 265.0
click at [558, 205] on div "Janela de atendimento Grade de atendimento Capacidade Transportadoras Veículos …" at bounding box center [476, 214] width 953 height 429
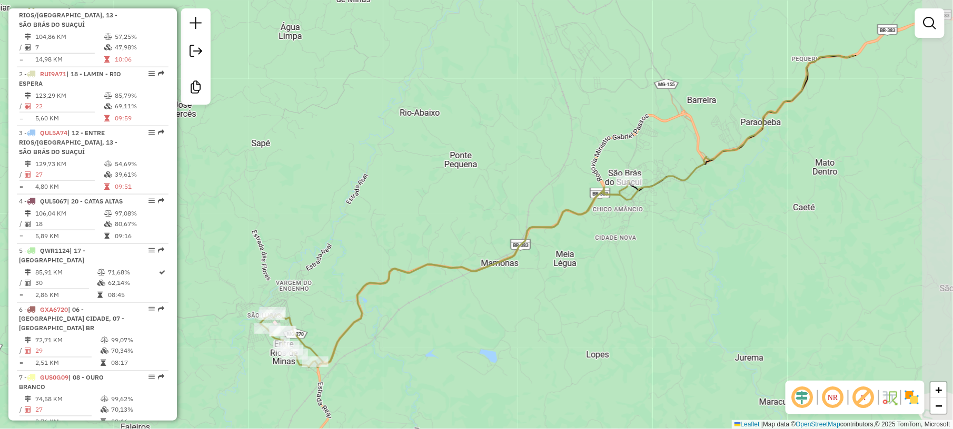
drag, startPoint x: 800, startPoint y: 129, endPoint x: 653, endPoint y: 232, distance: 179.1
click at [653, 232] on div "Janela de atendimento Grade de atendimento Capacidade Transportadoras Veículos …" at bounding box center [476, 214] width 953 height 429
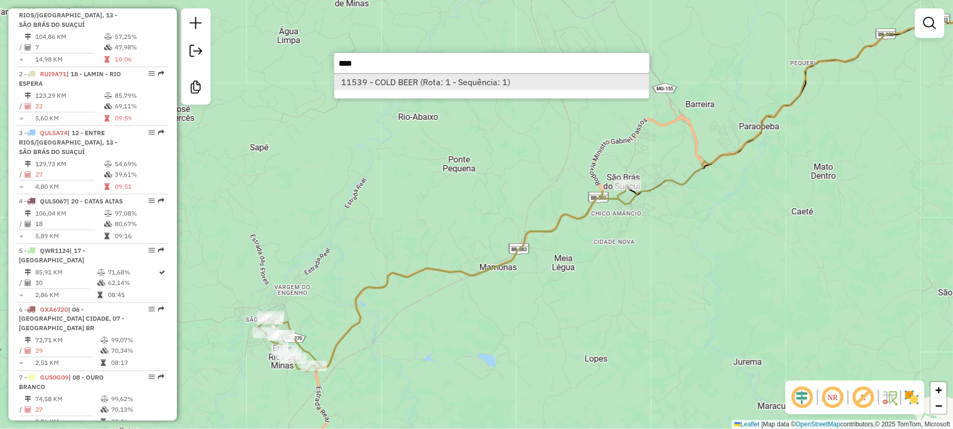
type input "****"
click at [386, 81] on li "11539 - COLD BEER (Rota: 1 - Sequência: 1)" at bounding box center [491, 82] width 315 height 16
select select "*********"
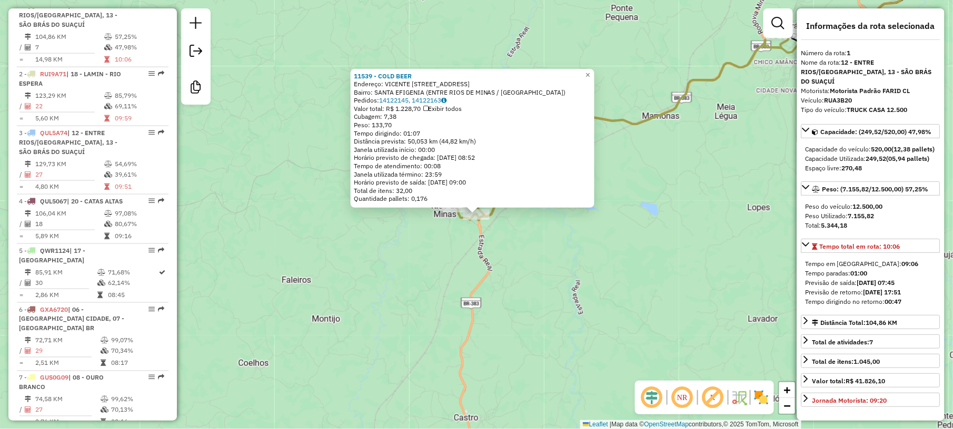
click at [438, 261] on div "11539 - COLD BEER Endereço: VICENTE CHAGAS 285 Bairro: SANTA EFIGENIA (ENTRE RI…" at bounding box center [476, 214] width 953 height 429
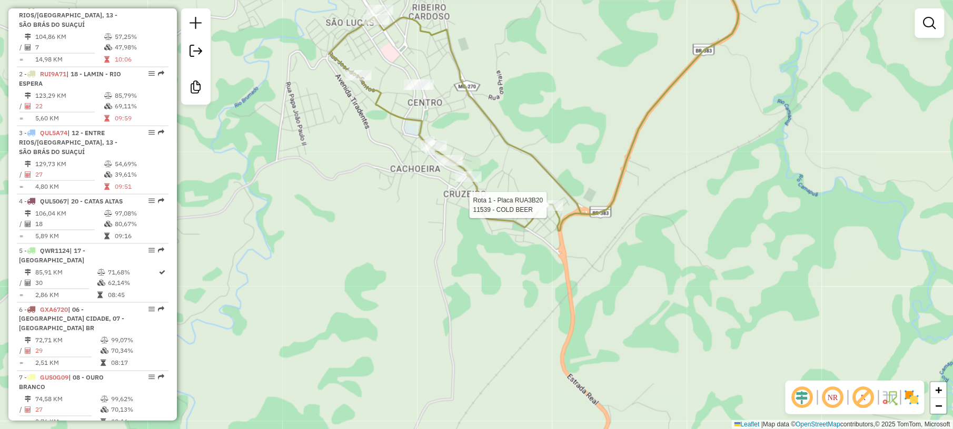
select select "*********"
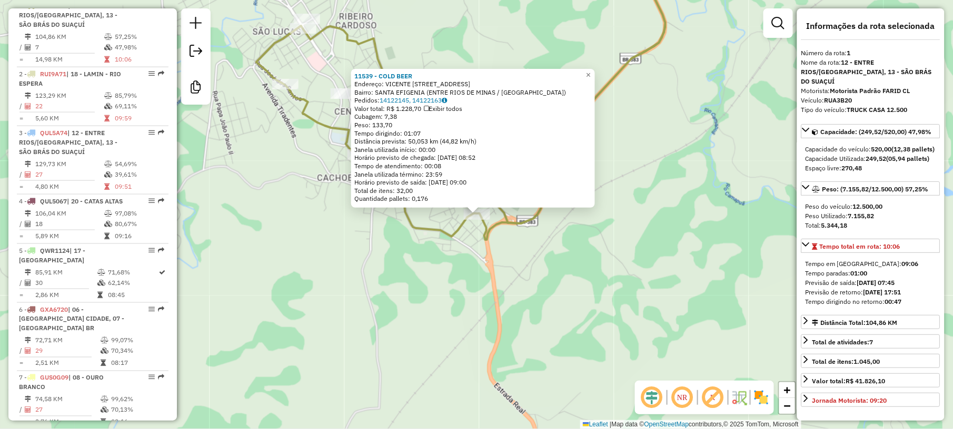
click at [379, 232] on div "11539 - COLD BEER Endereço: VICENTE CHAGAS 285 Bairro: SANTA EFIGENIA (ENTRE RI…" at bounding box center [476, 214] width 953 height 429
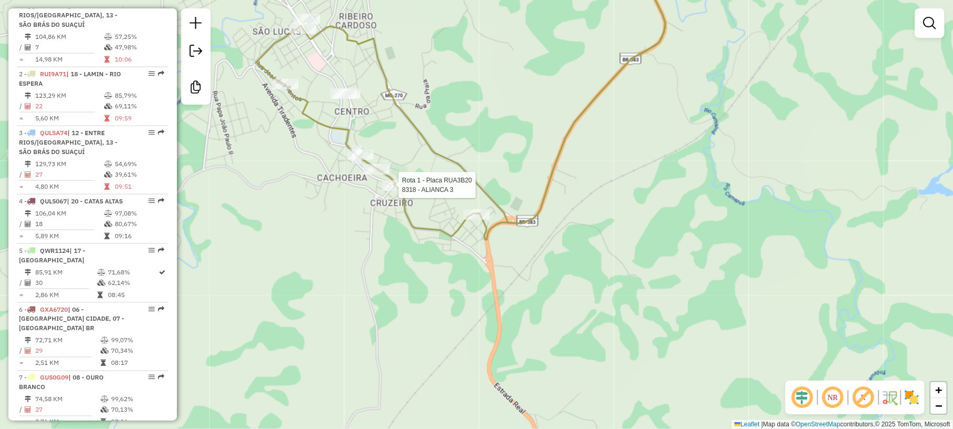
select select "*********"
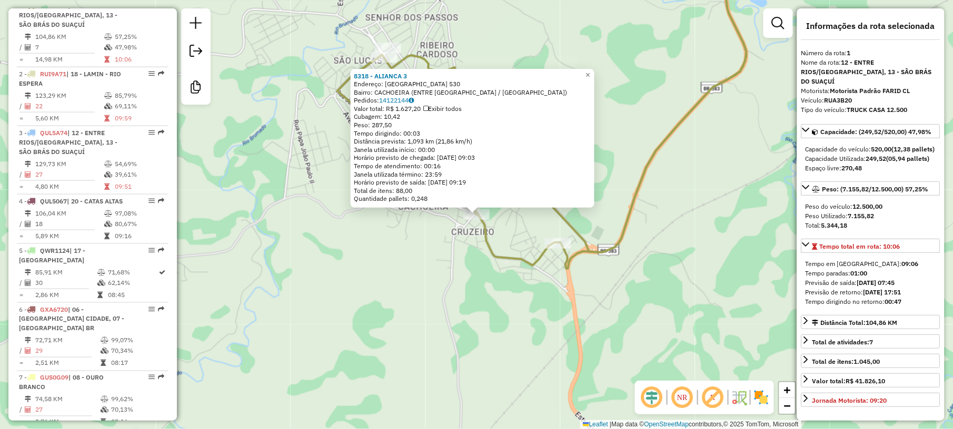
click at [414, 280] on div "8318 - ALIANCA 3 Endereço: LAGOA DOURADA 530 Bairro: CACHOEIRA (ENTRE RIOS DE M…" at bounding box center [476, 214] width 953 height 429
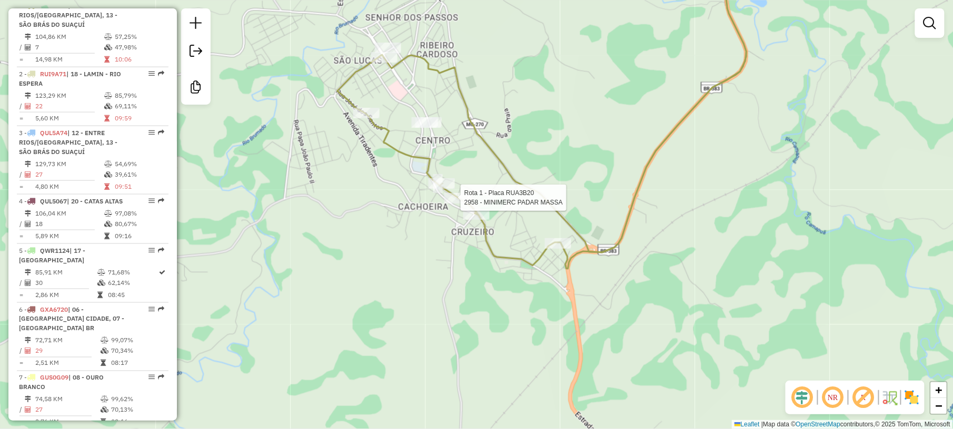
select select "*********"
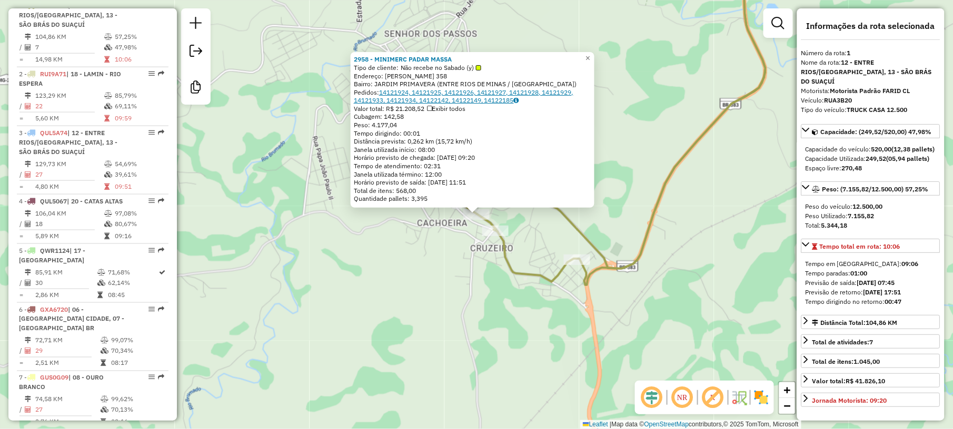
click at [390, 94] on link "14121924, 14121925, 14121926, 14121927, 14121928, 14121929, 14121933, 14121934,…" at bounding box center [463, 96] width 219 height 16
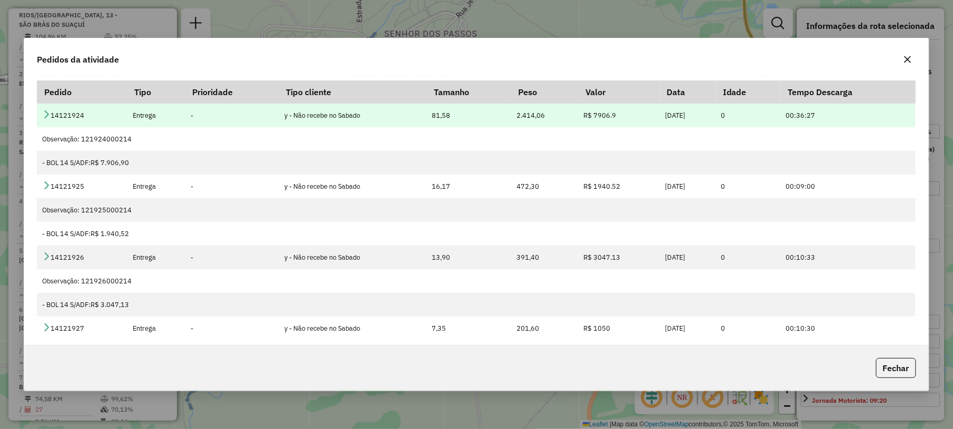
click at [43, 114] on icon at bounding box center [46, 114] width 8 height 8
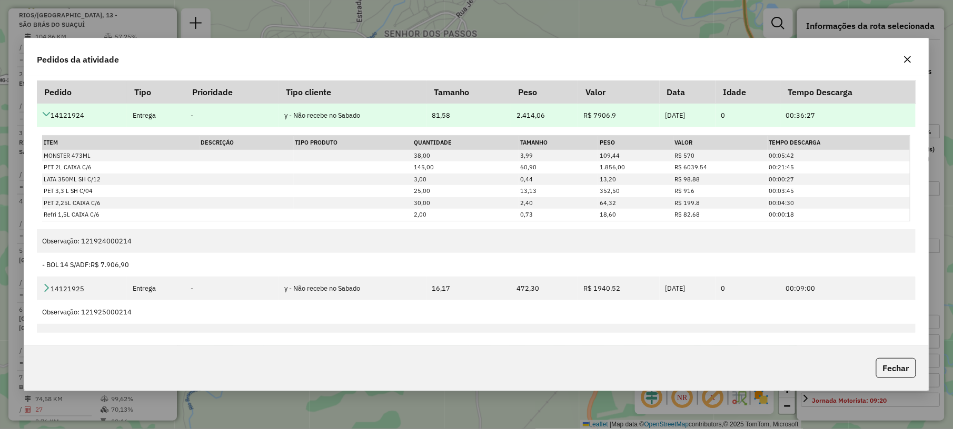
click at [43, 114] on icon at bounding box center [46, 114] width 8 height 8
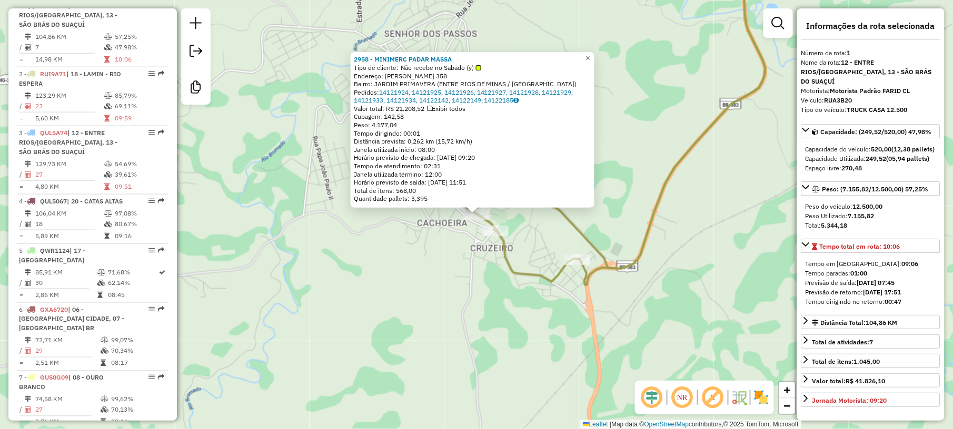
click at [476, 355] on div "2958 - MINIMERC PADAR MASSA Tipo de cliente: Não recebe no Sabado (y) Endereço:…" at bounding box center [476, 214] width 953 height 429
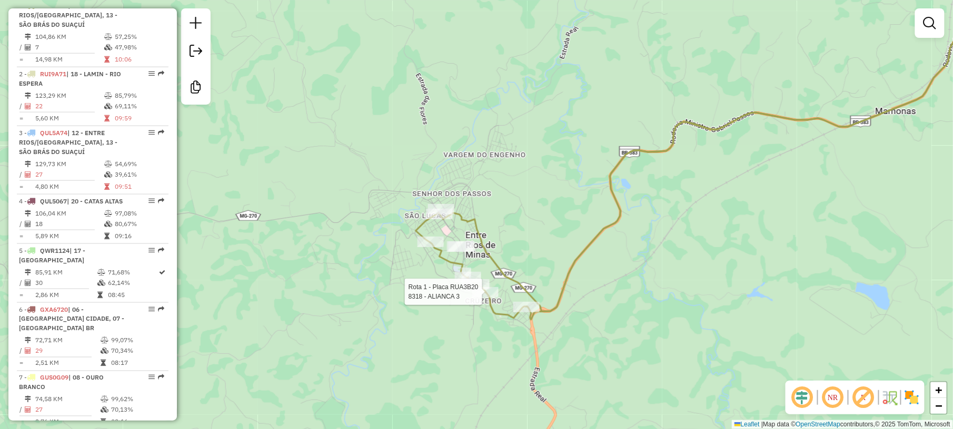
select select "*********"
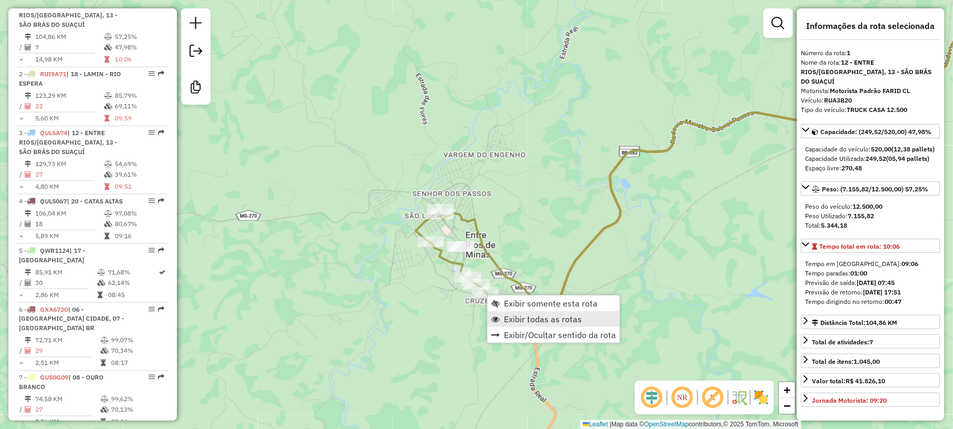
drag, startPoint x: 533, startPoint y: 303, endPoint x: 527, endPoint y: 318, distance: 16.1
click at [527, 318] on ul "Exibir somente esta rota Exibir todas as rotas Exibir/Ocultar sentido da rota" at bounding box center [553, 319] width 132 height 47
click at [529, 321] on span "Exibir todas as rotas" at bounding box center [543, 319] width 78 height 8
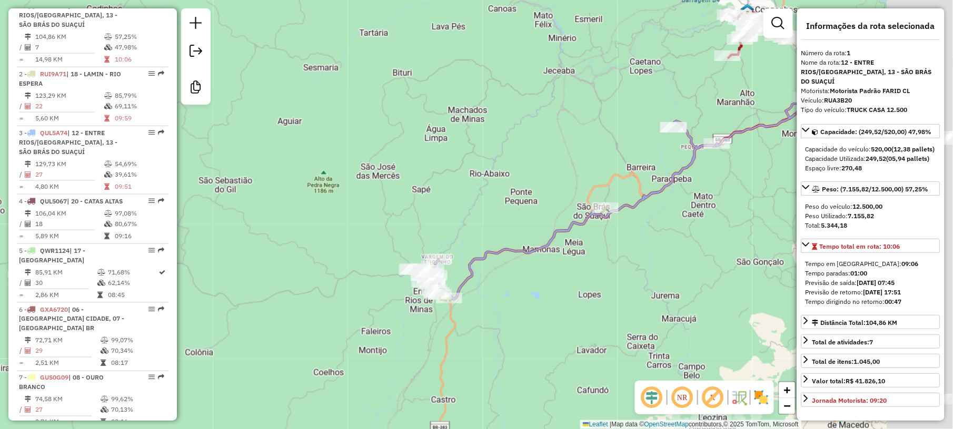
drag, startPoint x: 646, startPoint y: 137, endPoint x: 435, endPoint y: 186, distance: 217.3
click at [435, 186] on div "Janela de atendimento Grade de atendimento Capacidade Transportadoras Veículos …" at bounding box center [476, 214] width 953 height 429
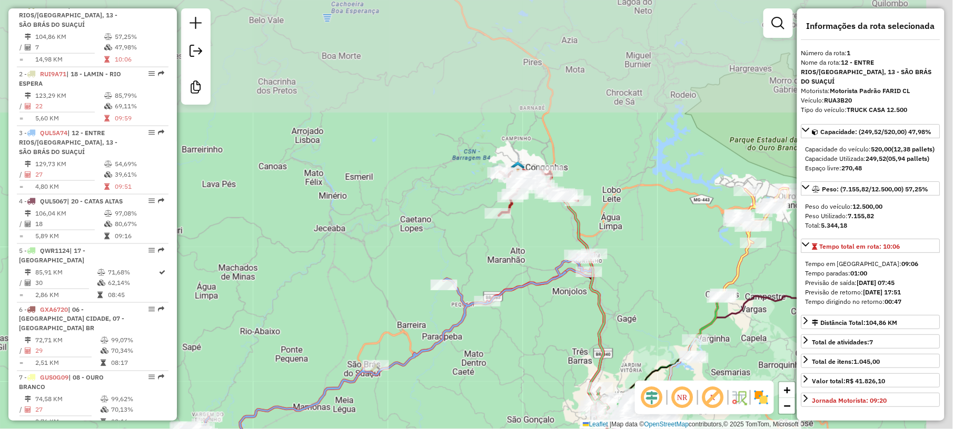
drag, startPoint x: 680, startPoint y: 102, endPoint x: 544, endPoint y: 243, distance: 196.1
click at [547, 256] on div "Janela de atendimento Grade de atendimento Capacidade Transportadoras Veículos …" at bounding box center [476, 214] width 953 height 429
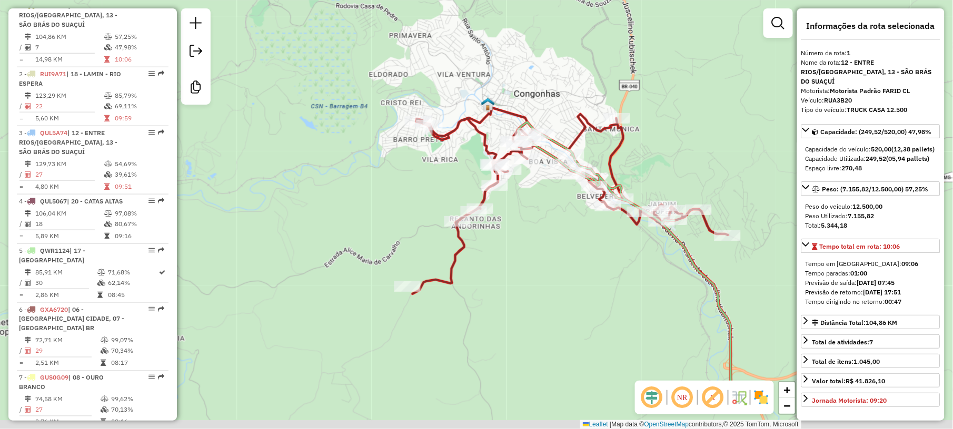
drag, startPoint x: 579, startPoint y: 360, endPoint x: 552, endPoint y: 174, distance: 188.4
click at [552, 188] on div "Janela de atendimento Grade de atendimento Capacidade Transportadoras Veículos …" at bounding box center [476, 214] width 953 height 429
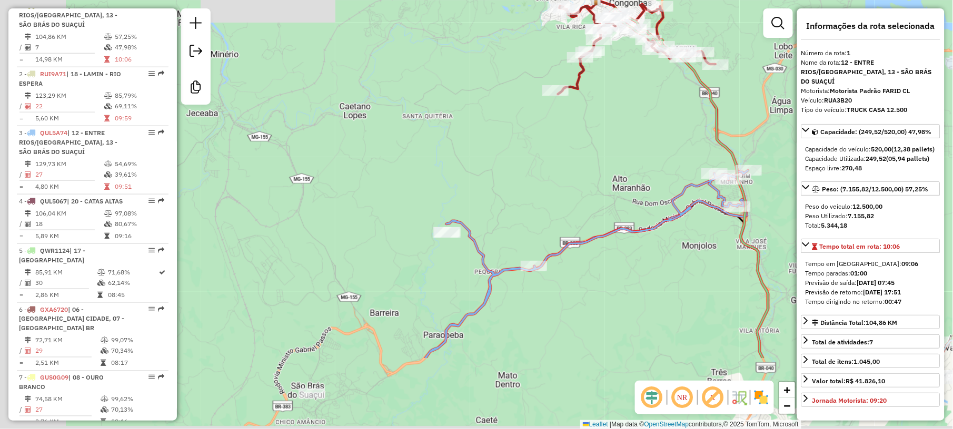
drag, startPoint x: 489, startPoint y: 275, endPoint x: 576, endPoint y: 137, distance: 162.9
click at [573, 150] on div "Janela de atendimento Grade de atendimento Capacidade Transportadoras Veículos …" at bounding box center [476, 214] width 953 height 429
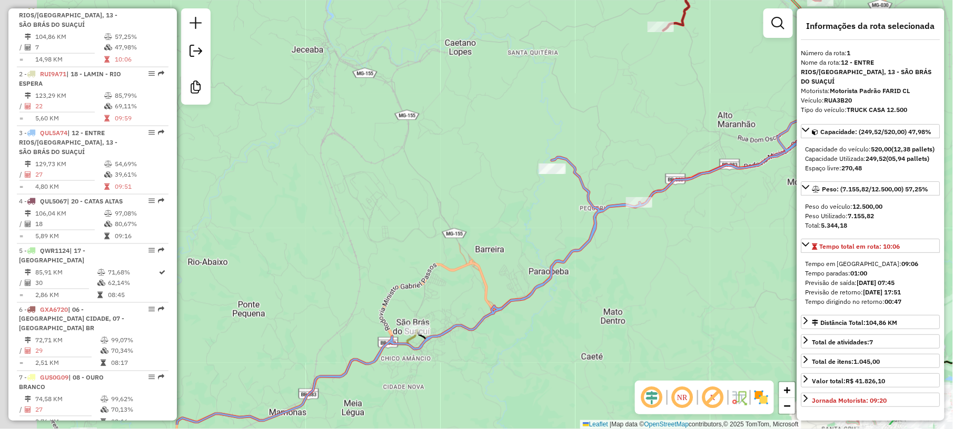
drag, startPoint x: 384, startPoint y: 314, endPoint x: 650, endPoint y: 139, distance: 318.9
click at [646, 148] on div "Janela de atendimento Grade de atendimento Capacidade Transportadoras Veículos …" at bounding box center [476, 214] width 953 height 429
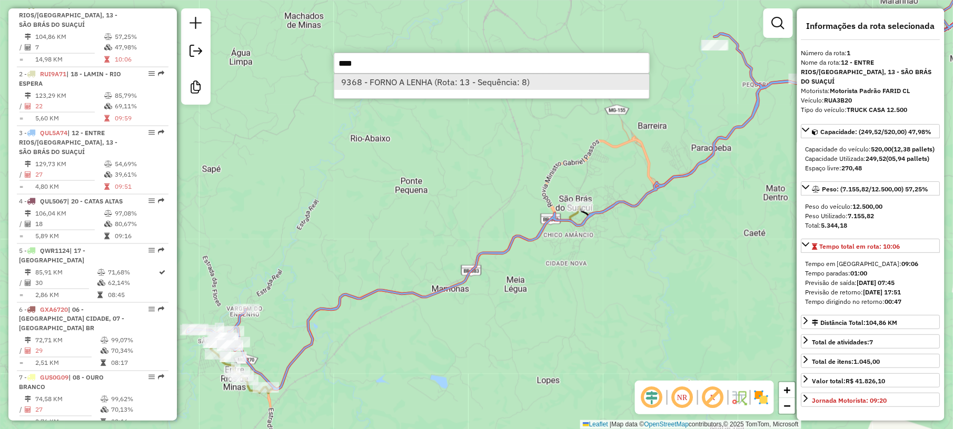
type input "****"
click at [405, 80] on li "9368 - FORNO A LENHA (Rota: 13 - Sequência: 8)" at bounding box center [491, 82] width 315 height 16
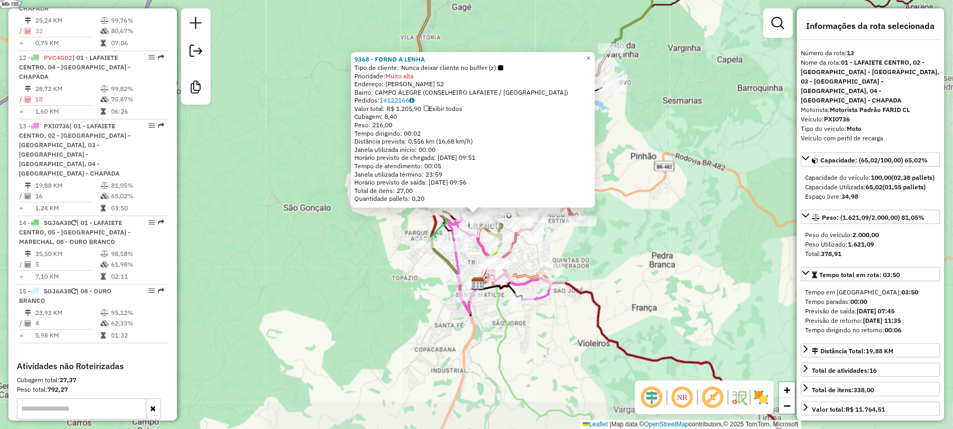
scroll to position [1126, 0]
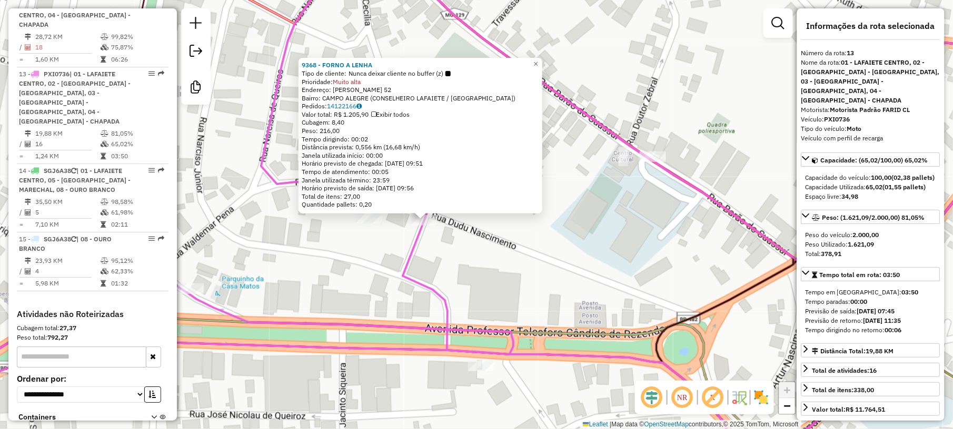
click at [462, 249] on div "9368 - FORNO A LENHA Tipo de cliente: Nunca deixar cliente no buffer (z) Priori…" at bounding box center [476, 214] width 953 height 429
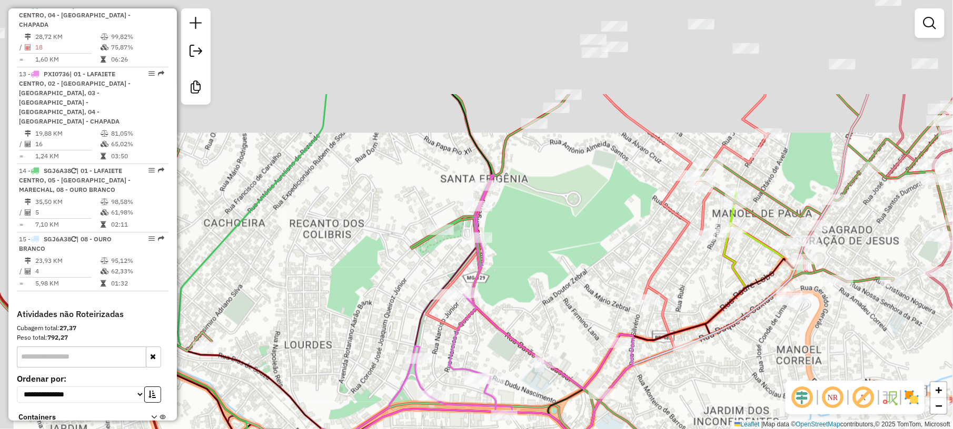
drag, startPoint x: 328, startPoint y: 107, endPoint x: 371, endPoint y: 276, distance: 174.2
click at [371, 276] on div "Janela de atendimento Grade de atendimento Capacidade Transportadoras Veículos …" at bounding box center [476, 214] width 953 height 429
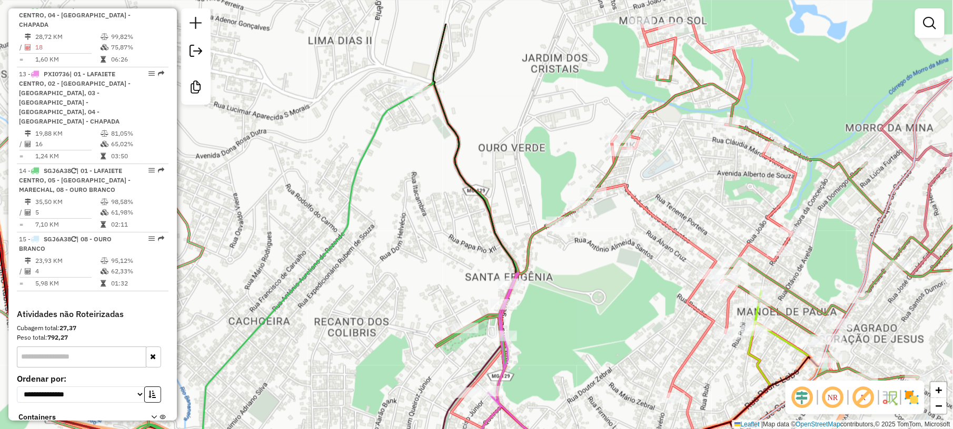
drag, startPoint x: 355, startPoint y: 125, endPoint x: 371, endPoint y: 192, distance: 68.8
click at [371, 192] on div "Janela de atendimento Grade de atendimento Capacidade Transportadoras Veículos …" at bounding box center [476, 214] width 953 height 429
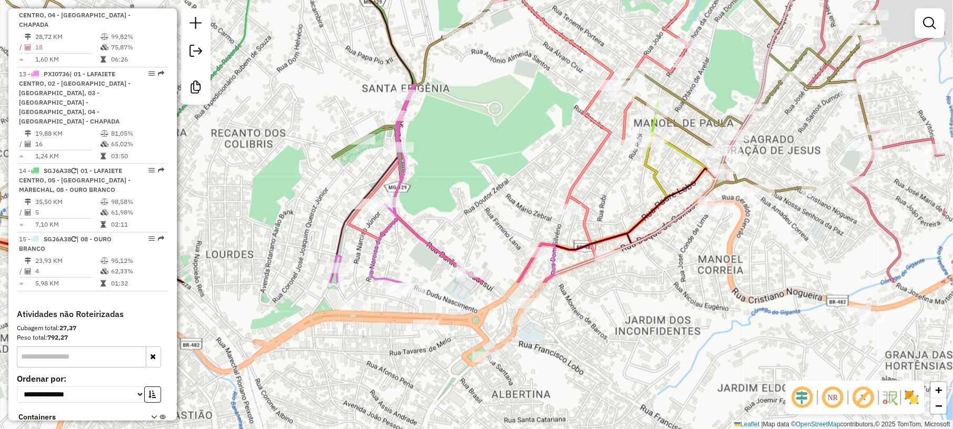
drag, startPoint x: 633, startPoint y: 310, endPoint x: 529, endPoint y: 114, distance: 221.3
click at [529, 118] on div "Janela de atendimento Grade de atendimento Capacidade Transportadoras Veículos …" at bounding box center [476, 214] width 953 height 429
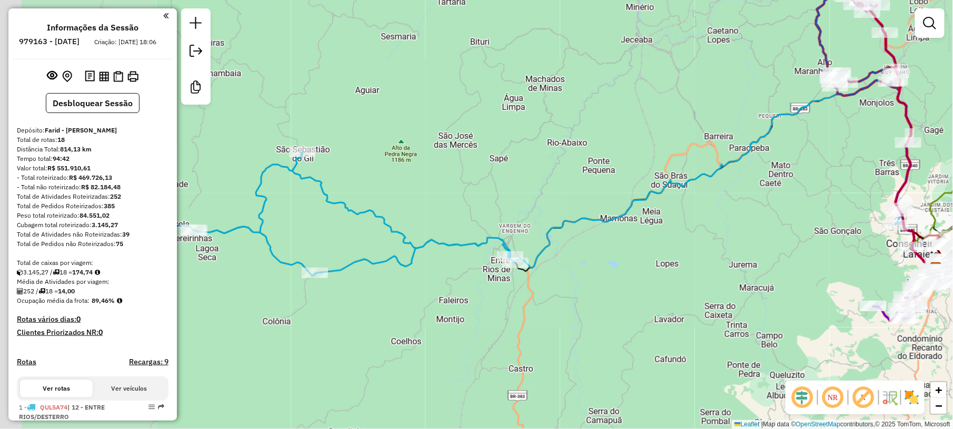
drag, startPoint x: 303, startPoint y: 308, endPoint x: 476, endPoint y: 285, distance: 174.6
click at [476, 285] on div "Janela de atendimento Grade de atendimento Capacidade Transportadoras Veículos …" at bounding box center [476, 214] width 953 height 429
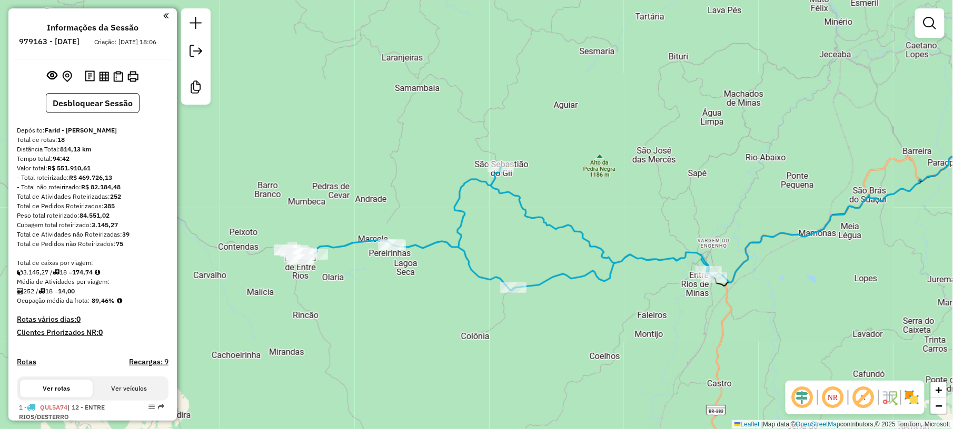
drag, startPoint x: 495, startPoint y: 154, endPoint x: 693, endPoint y: 169, distance: 198.4
click at [693, 169] on div "Janela de atendimento Grade de atendimento Capacidade Transportadoras Veículos …" at bounding box center [476, 214] width 953 height 429
